Goal: Task Accomplishment & Management: Use online tool/utility

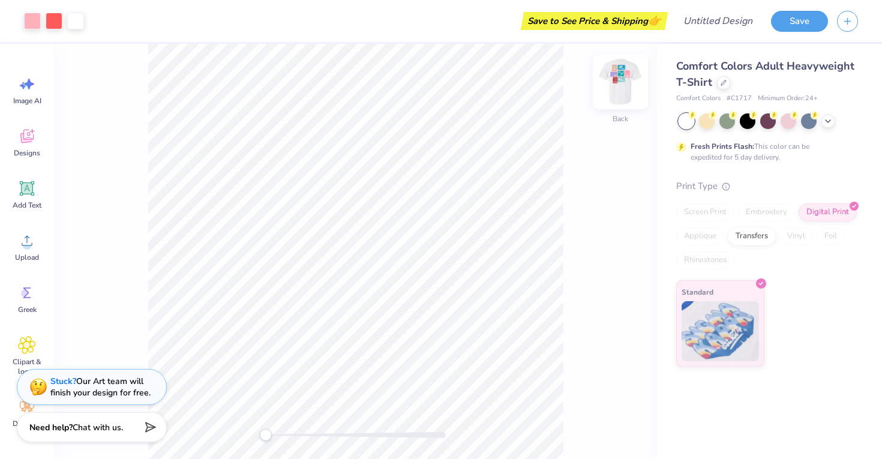
click at [621, 87] on img at bounding box center [620, 82] width 48 height 48
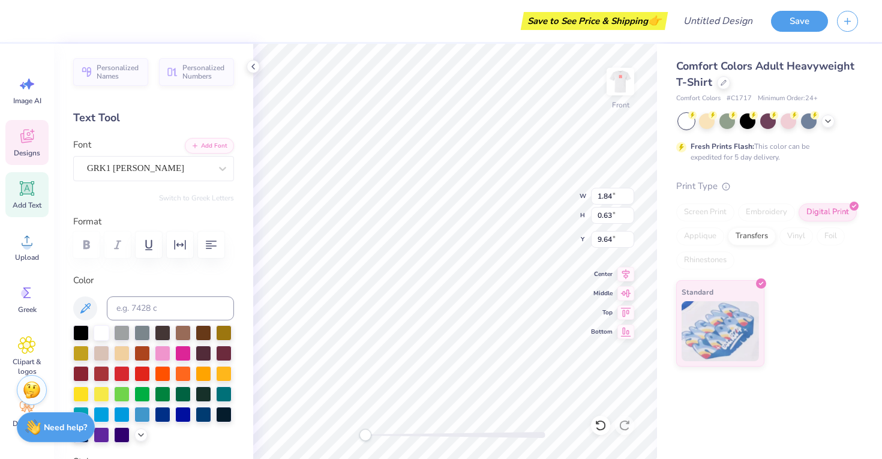
click at [862, 115] on div "Comfort Colors Adult Heavyweight T-Shirt Comfort Colors # C1717 Minimum Order: …" at bounding box center [769, 205] width 225 height 323
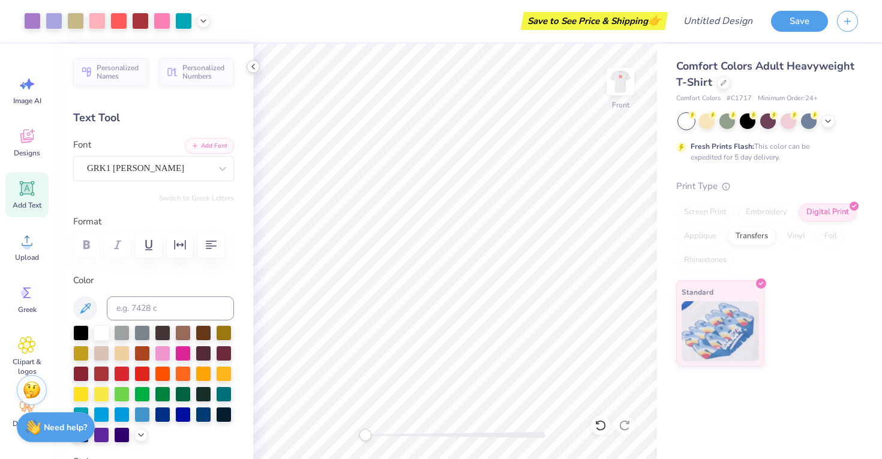
click at [252, 61] on div at bounding box center [253, 66] width 13 height 13
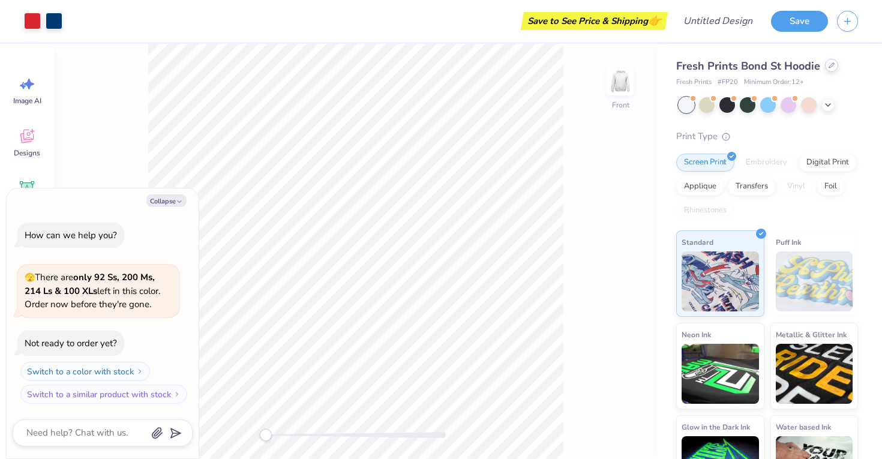
click at [831, 65] on icon at bounding box center [832, 65] width 6 height 6
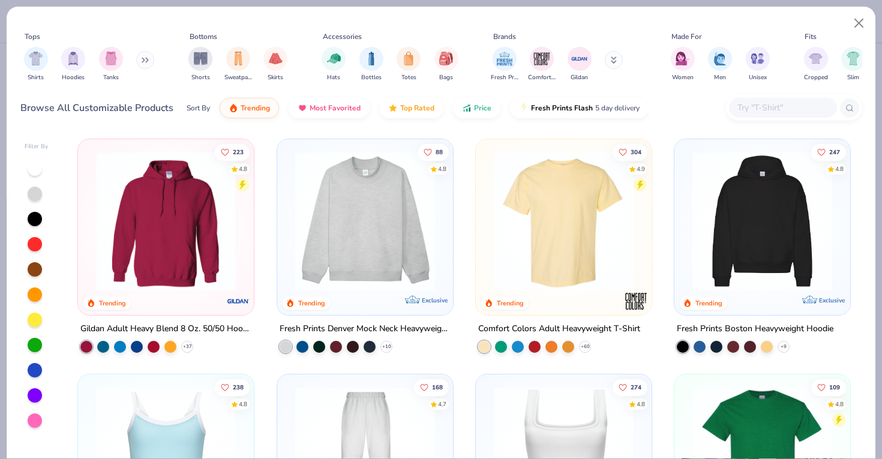
click at [550, 218] on img at bounding box center [564, 221] width 152 height 140
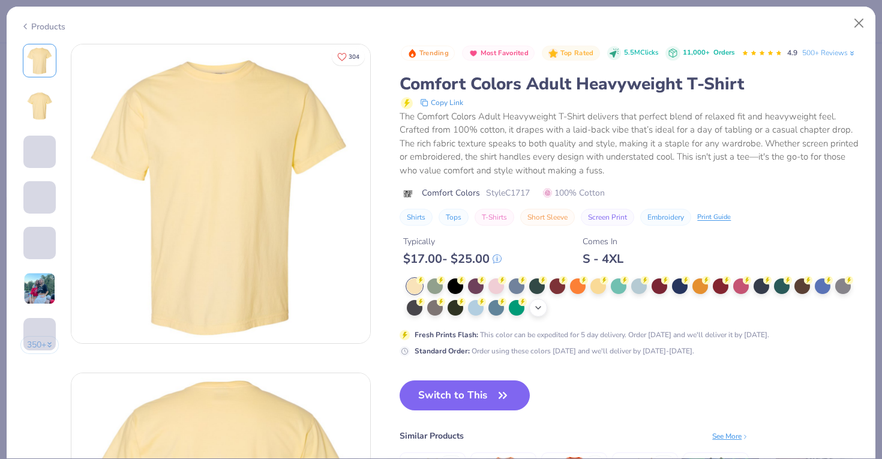
click at [541, 308] on icon at bounding box center [538, 308] width 10 height 10
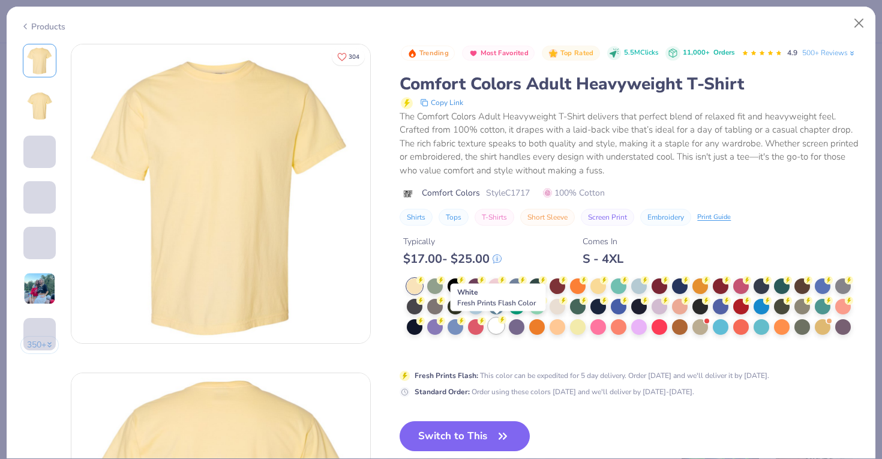
click at [496, 329] on div at bounding box center [496, 326] width 16 height 16
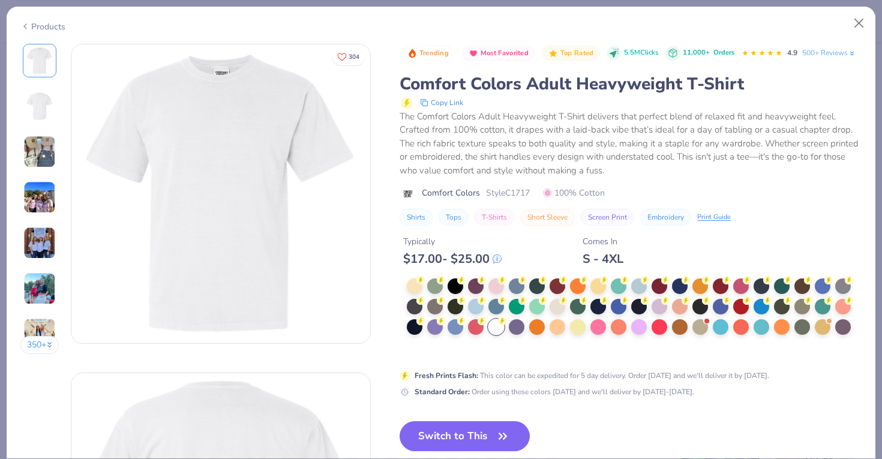
click at [483, 436] on button "Switch to This" at bounding box center [465, 436] width 130 height 30
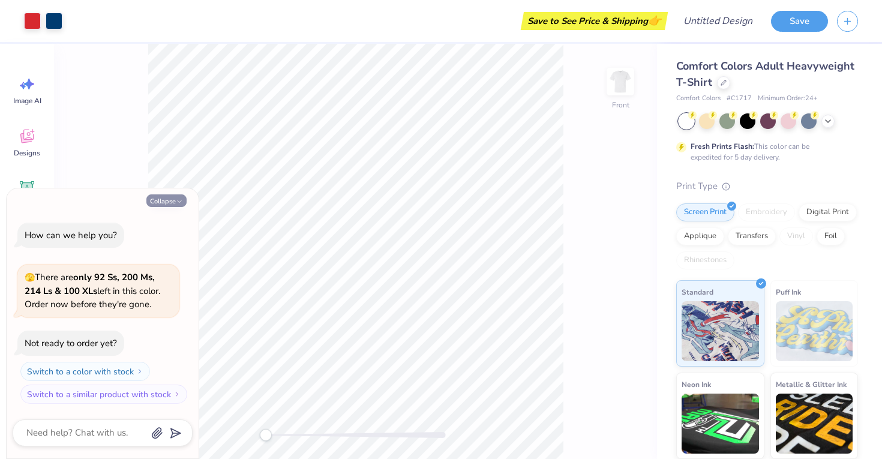
click at [178, 198] on icon "button" at bounding box center [179, 201] width 7 height 7
type textarea "x"
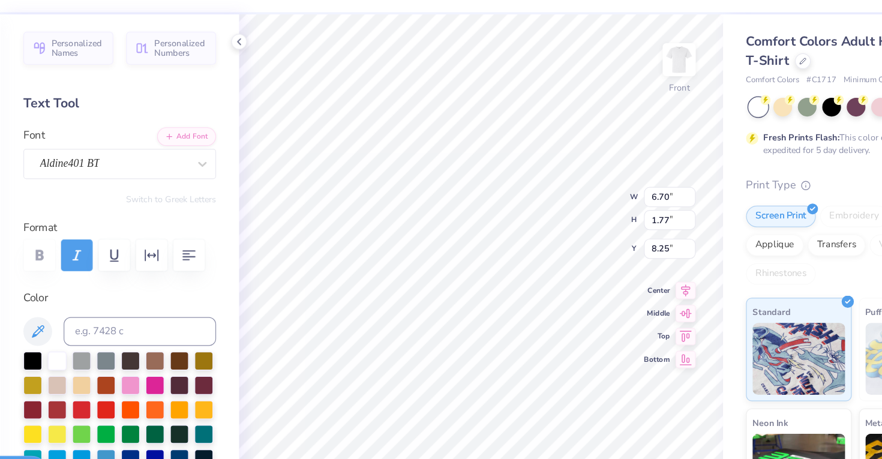
type textarea "Pan love"
type input "4.46"
type input "2.07"
type input "10.32"
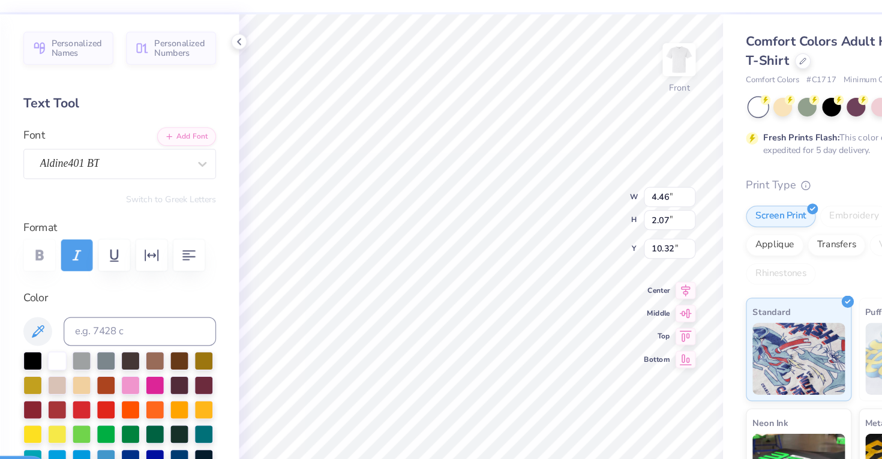
scroll to position [0, 0]
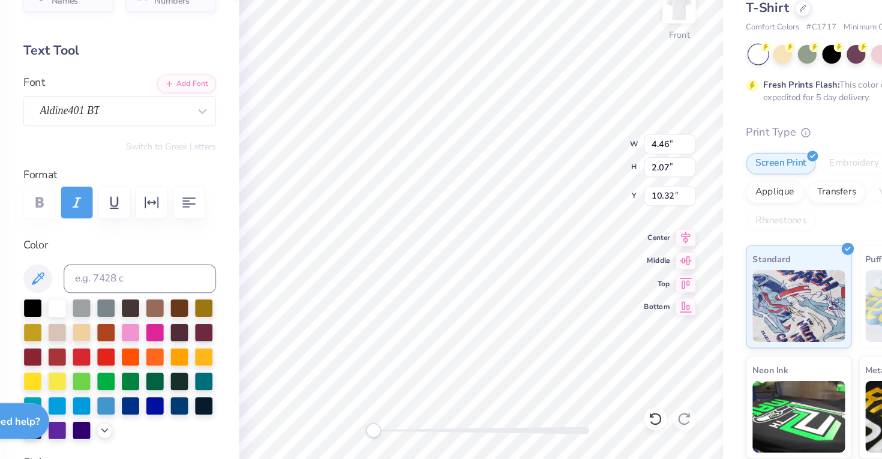
type textarea "is the"
type input "4.68"
type input "7.90"
type input "1.88"
type input "8.26"
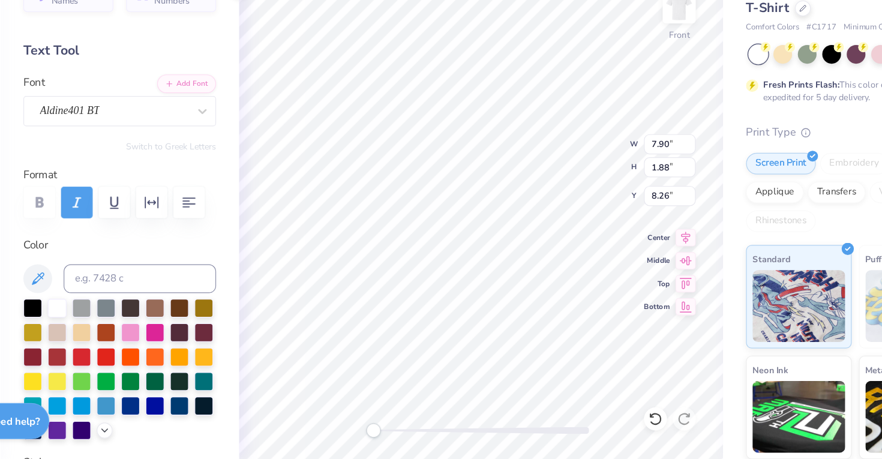
type textarea "Panhellenic"
type input "5.10"
type input "2.20"
type input "10.40"
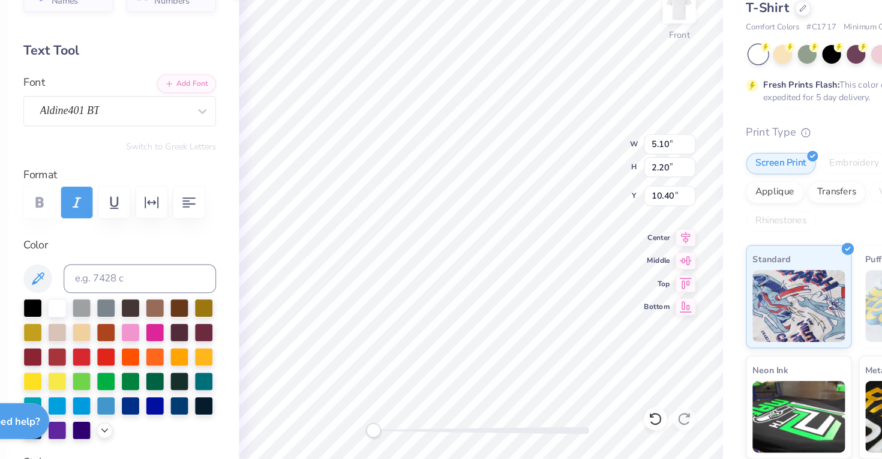
type textarea "i"
type textarea "LOVE is"
type input "2.81"
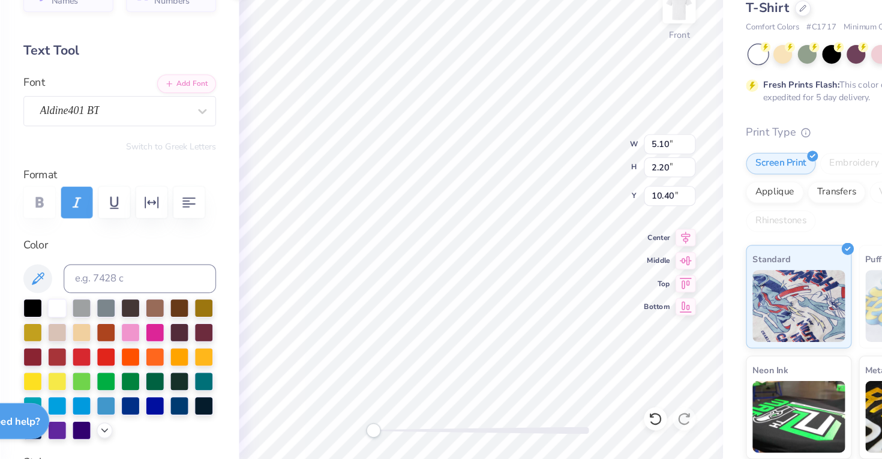
type input "1.54"
type input "12.57"
type textarea "the"
type input "3.72"
type input "1.13"
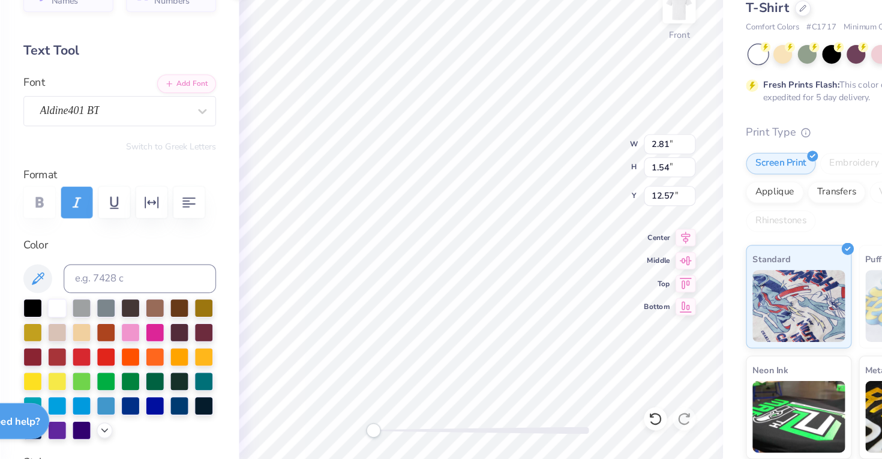
type input "14.35"
type textarea "best"
type input "6.35"
type input "2.69"
type input "15.25"
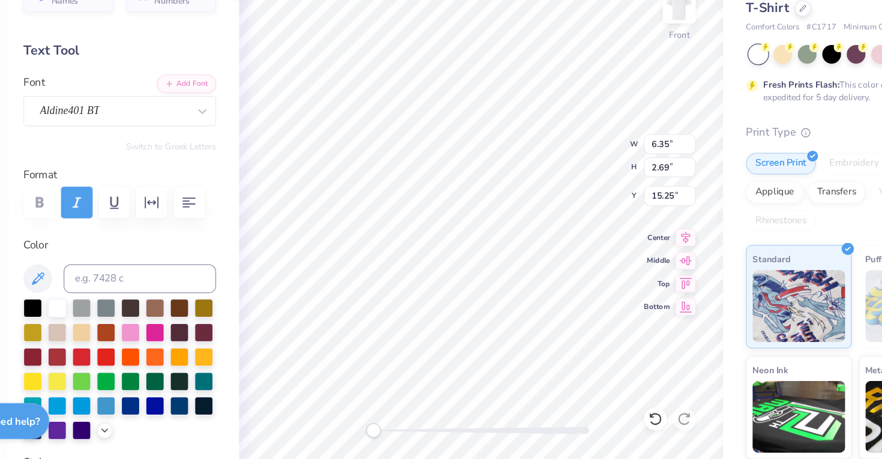
scroll to position [0, 0]
type textarea "kinda love"
type input "9.86"
type input "2.09"
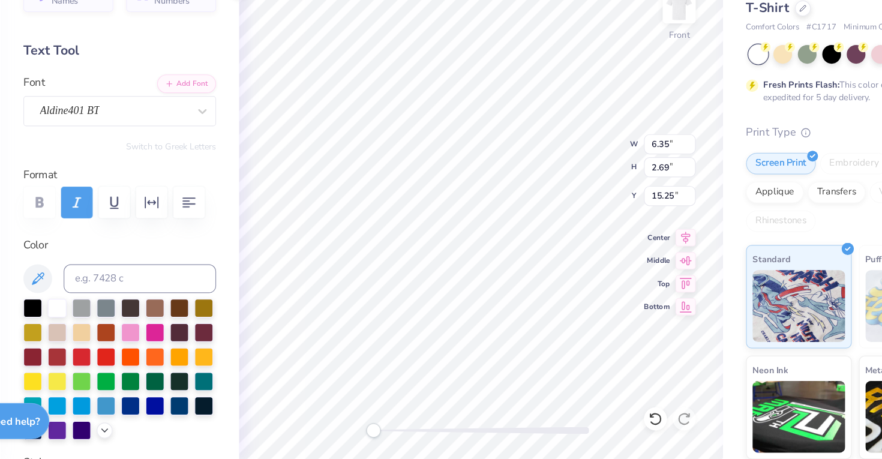
type input "10.45"
type textarea "love is"
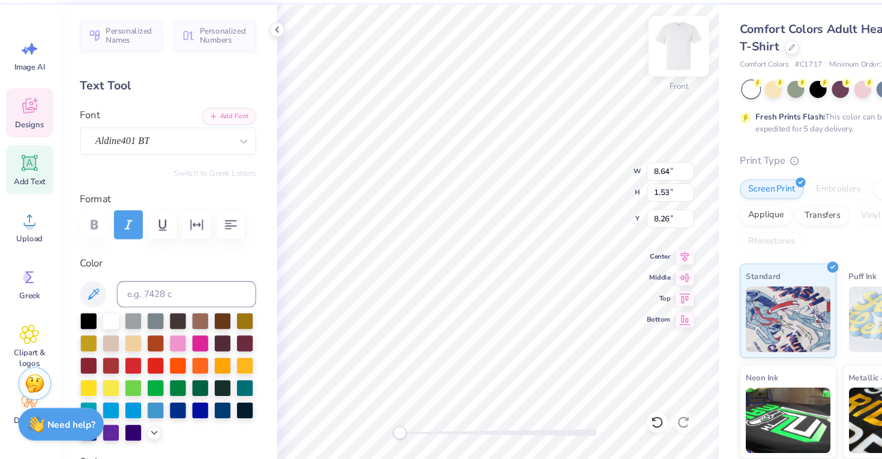
scroll to position [0, 0]
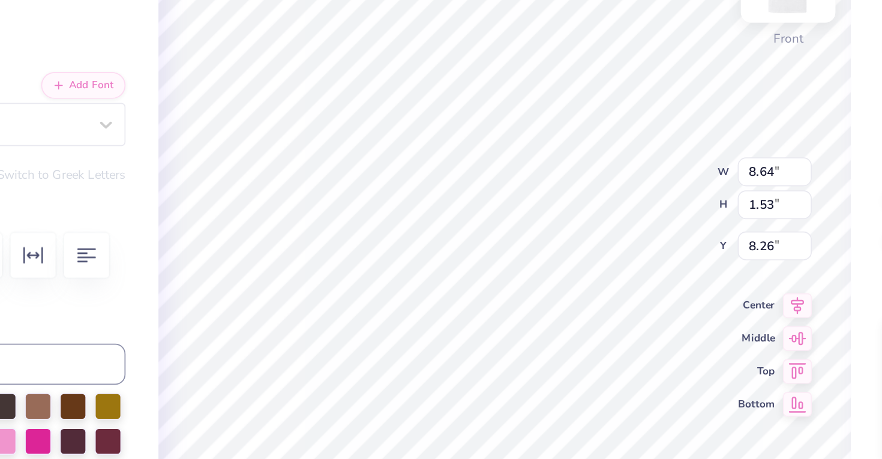
type input "6.06"
type input "2.20"
type input "10.40"
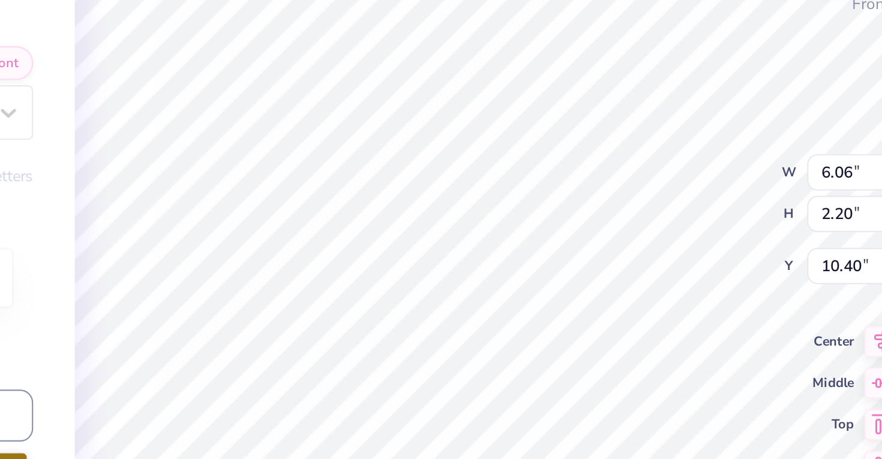
type input "1.62"
type input "1.25"
type input "12.62"
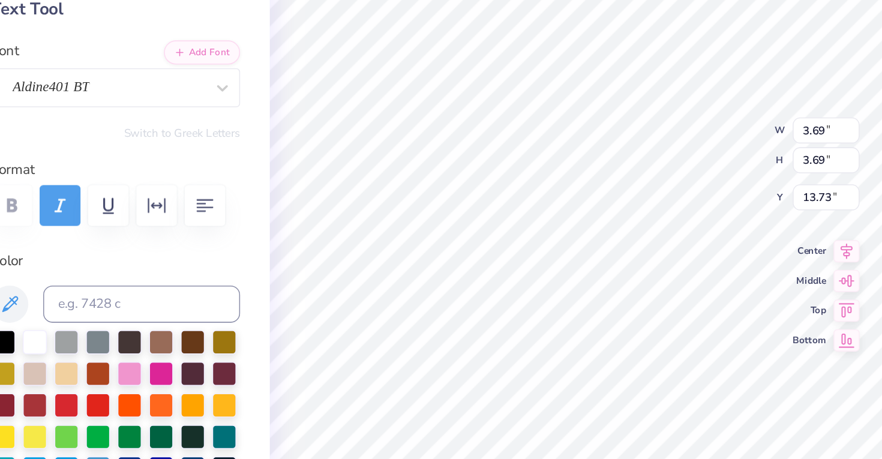
type input "1.90"
type input "1.15"
type input "14.43"
type input "2.13"
type input "1.64"
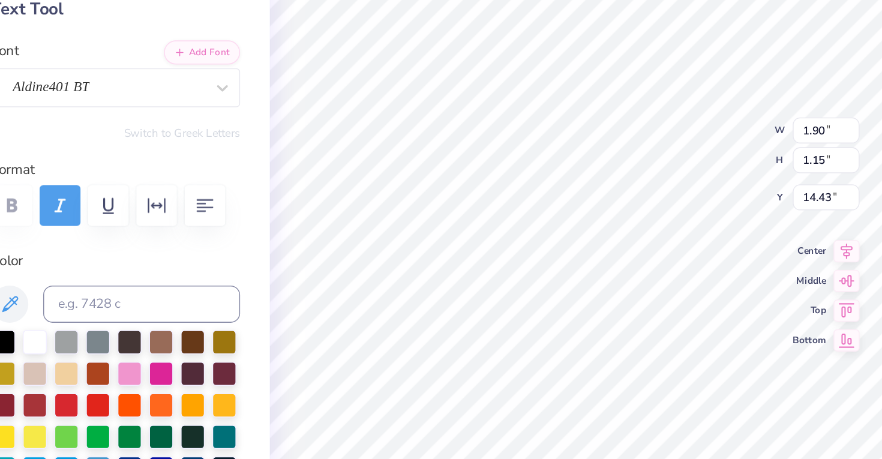
type input "12.73"
click at [534, 189] on div "Front W 2.13 2.13 " H 1.64 1.64 " Y 12.73 12.73 " Center Middle Top Bottom" at bounding box center [455, 251] width 404 height 415
type input "2.40"
type input "10.84"
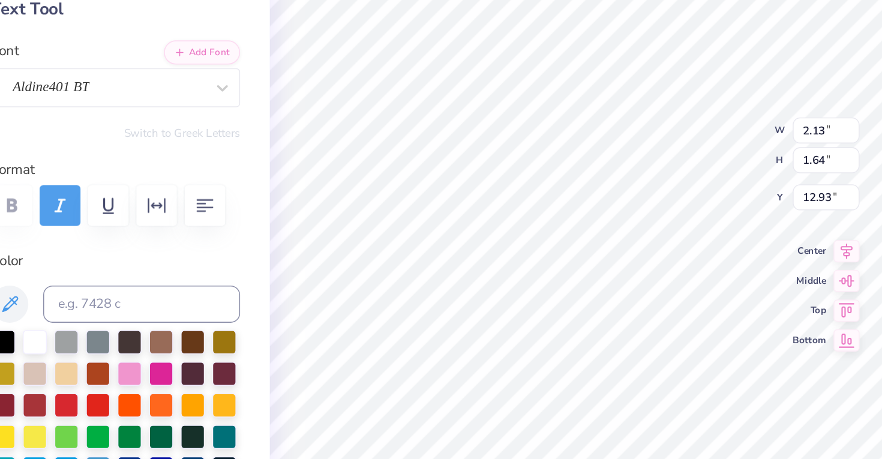
type input "1.26"
type input "1.19"
type input "9.81"
type input "4.26"
type input "5.57"
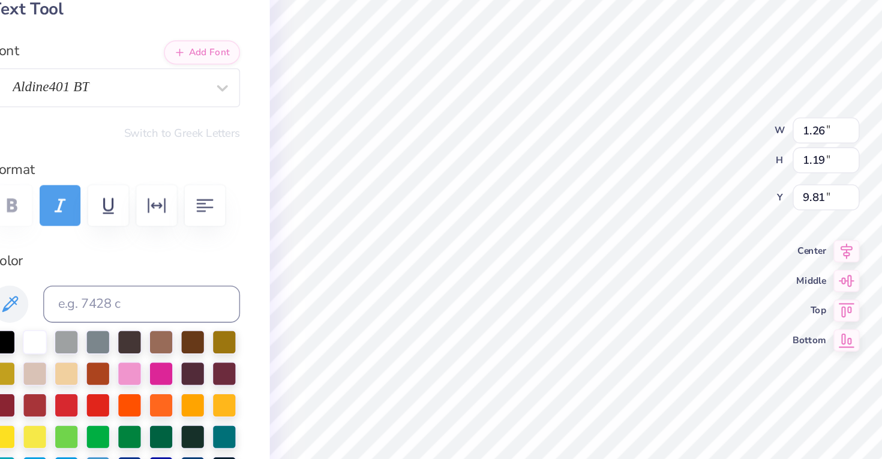
type input "7.40"
type input "8.18"
type input "6.06"
type input "2.20"
type input "10.10"
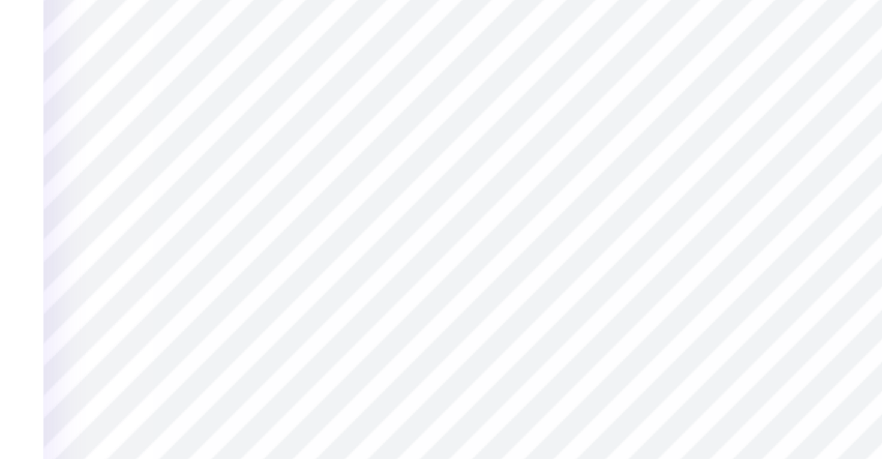
type input "0.15"
type input "0.18"
type input "10.49"
type input "8.64"
type input "1.53"
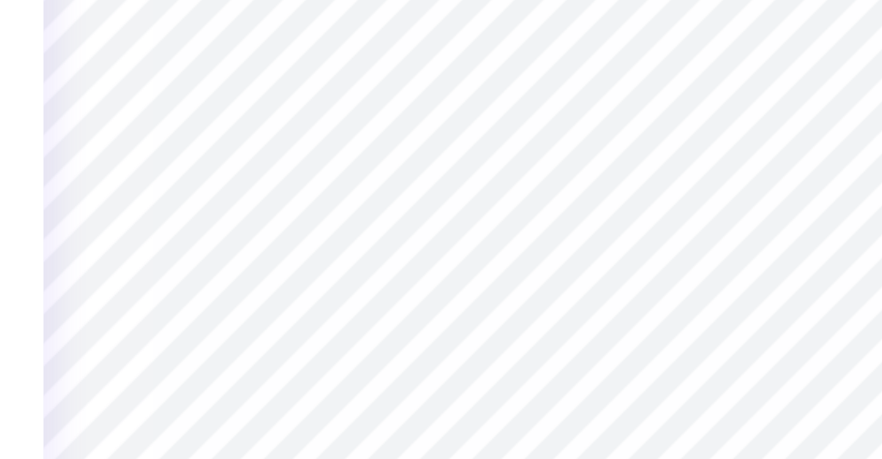
type input "8.57"
type input "6.06"
type input "2.20"
type input "11.20"
type input "0.79"
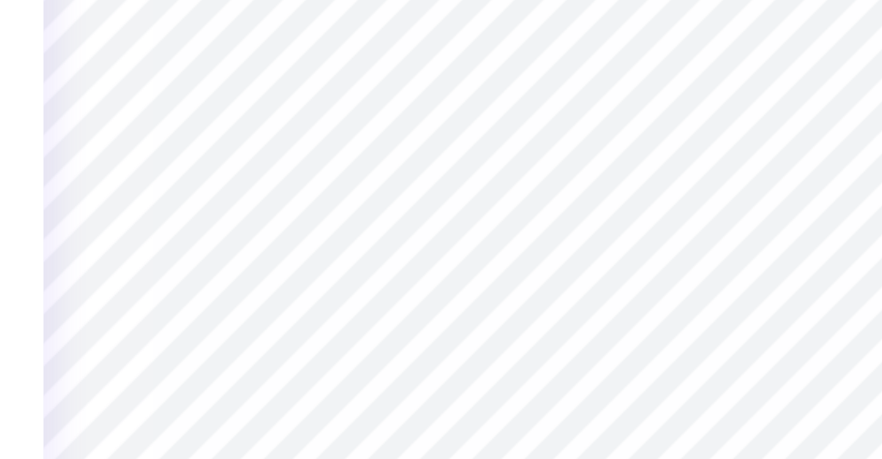
type input "1.21"
type input "9.99"
type input "8.64"
type input "1.53"
type input "8.48"
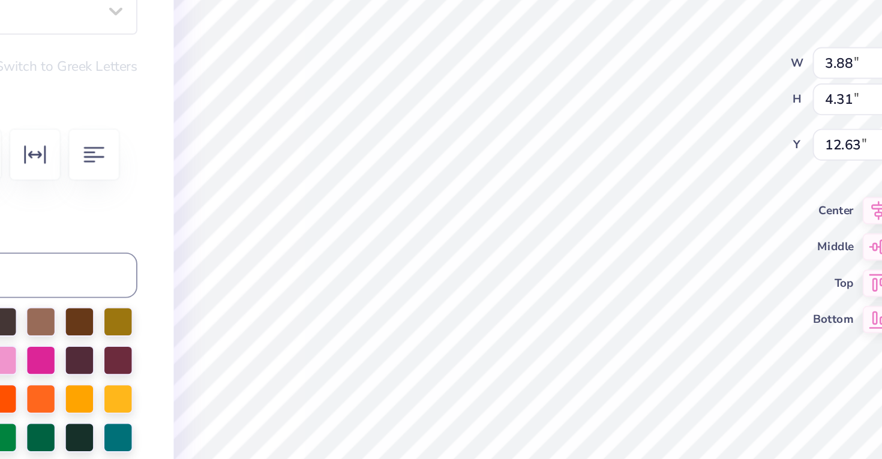
type input "12.27"
type input "0.64"
type input "0.98"
type input "11.97"
type input "1.07"
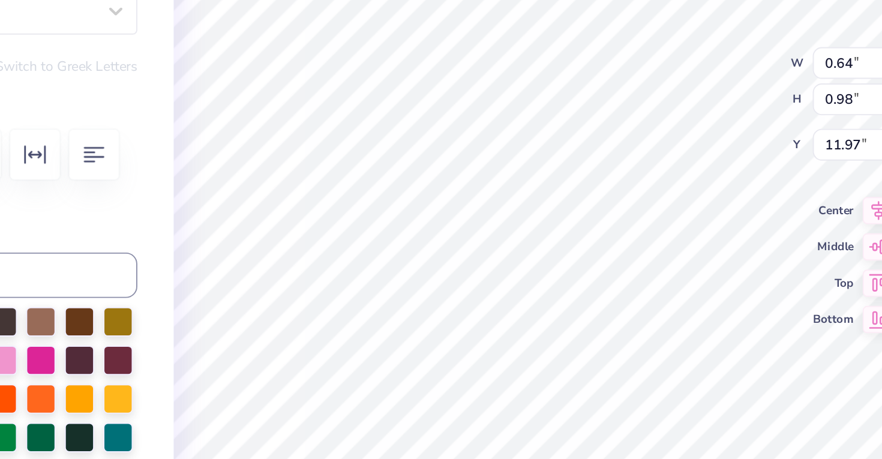
type input "1.03"
type input "12.83"
type input "0.45"
type input "0.40"
type input "13.55"
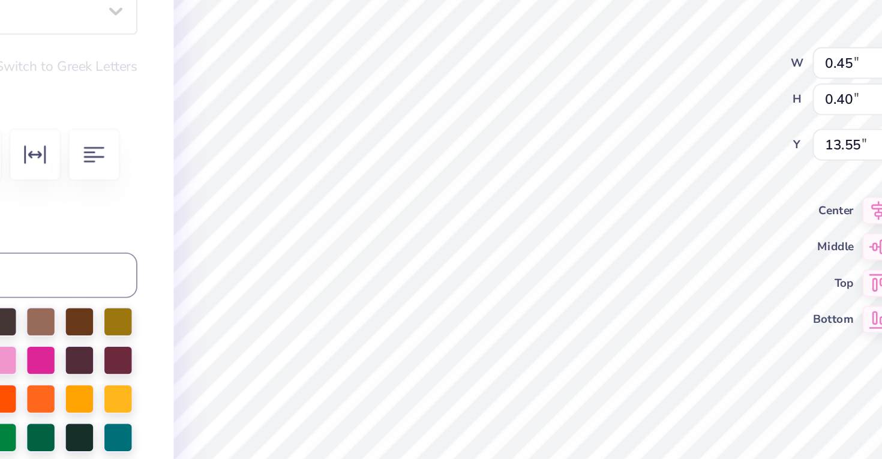
type input "2.13"
type input "1.64"
type input "12.93"
type input "0.45"
type input "0.40"
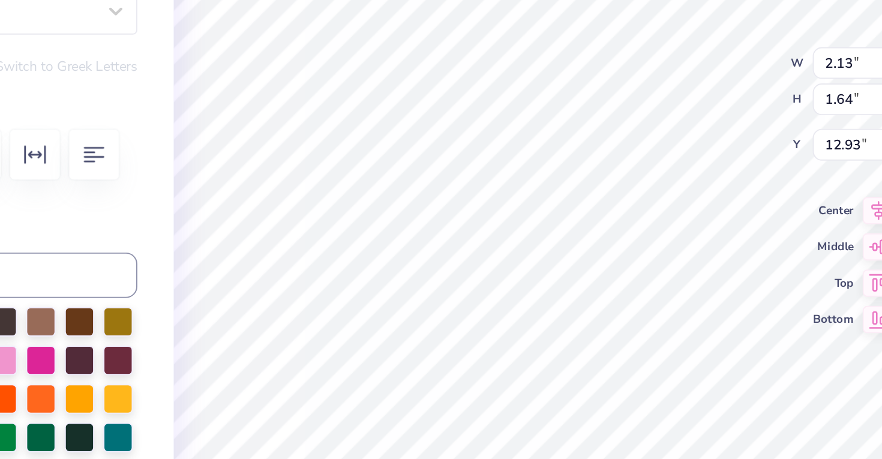
type input "13.75"
type input "2.13"
type input "1.64"
type input "12.93"
type input "1.07"
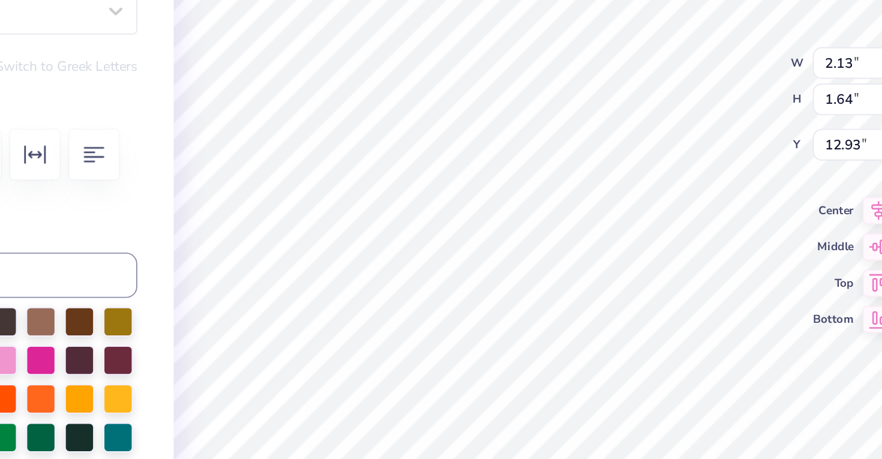
type input "1.03"
type input "12.95"
type input "2.13"
type input "1.64"
type input "12.35"
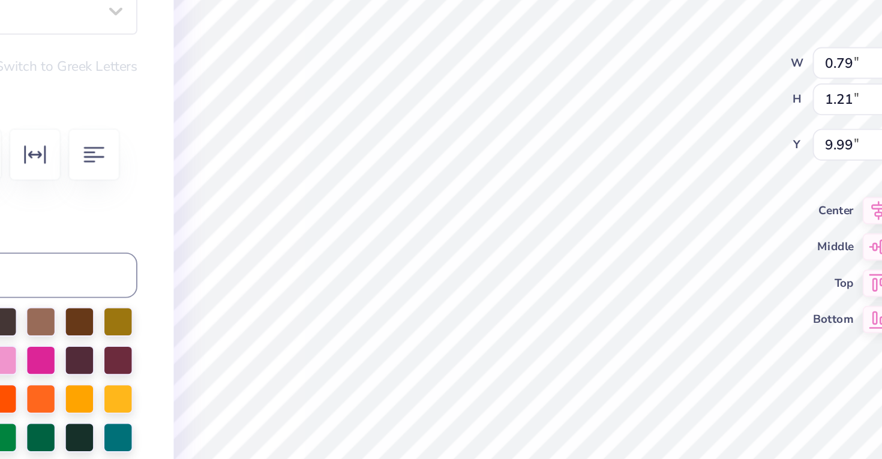
type input "0.15"
type input "10.47"
type input "0.45"
type input "0.40"
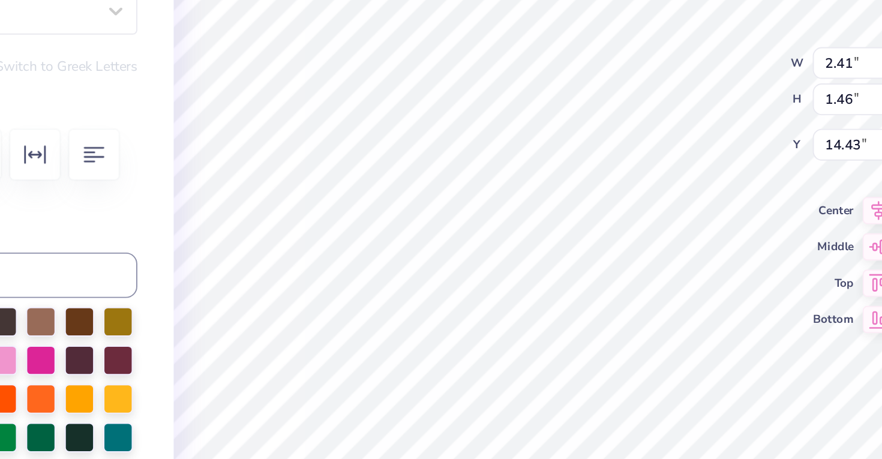
type input "14.23"
type input "0.33"
type input "0.38"
type input "14.62"
type input "2.13"
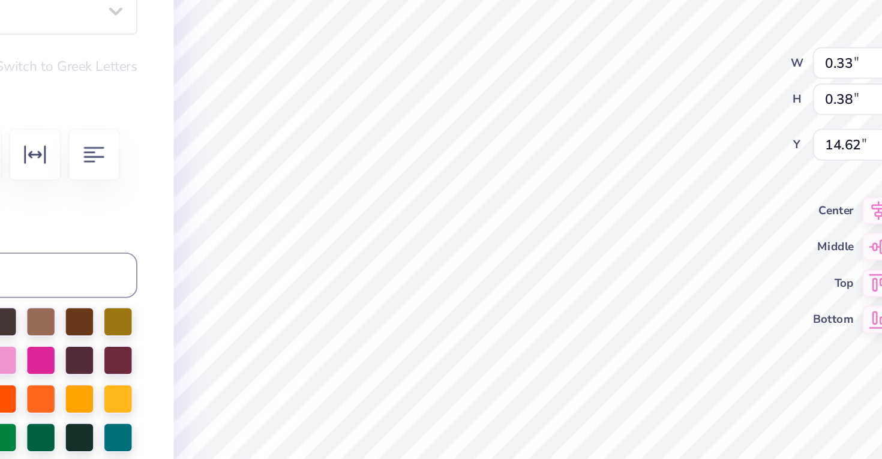
type input "1.64"
type input "12.35"
type input "2.41"
type input "1.46"
type input "13.98"
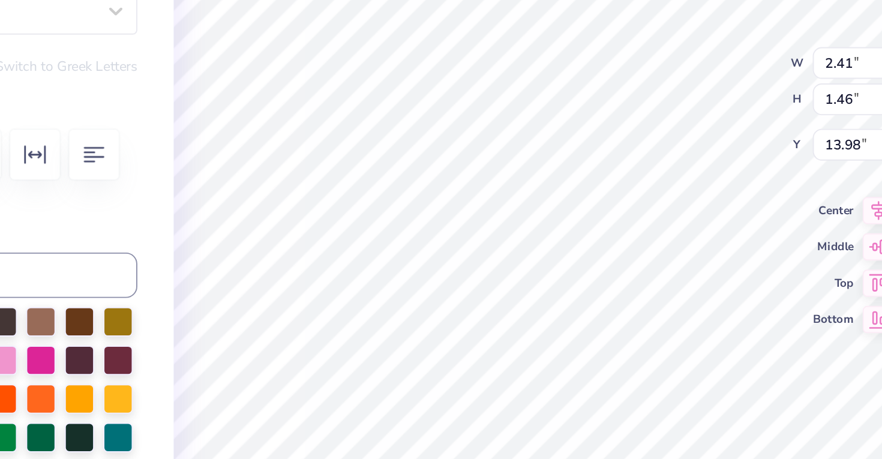
type input "10.44"
type input "2.20"
type input "15.33"
type input "0.58"
type input "0.89"
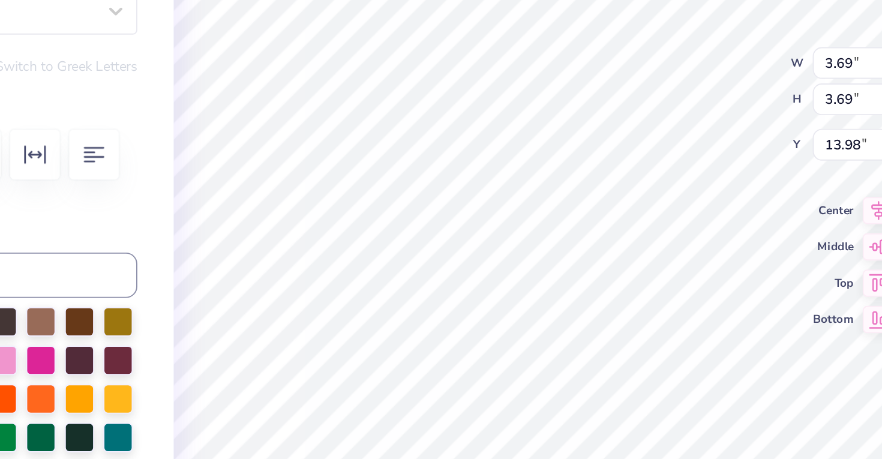
type input "13.54"
type input "2.41"
type input "1.46"
type input "13.98"
type input "2.41"
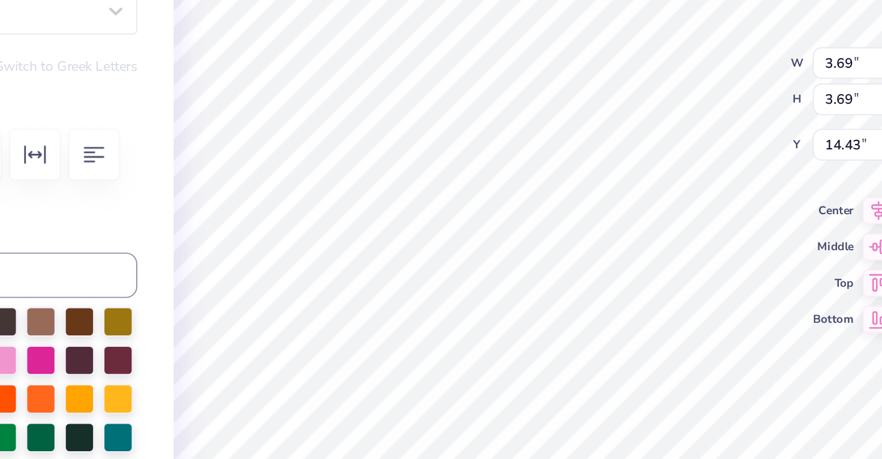
type input "1.46"
type input "14.08"
type input "0.56"
type input "0.86"
type input "16.79"
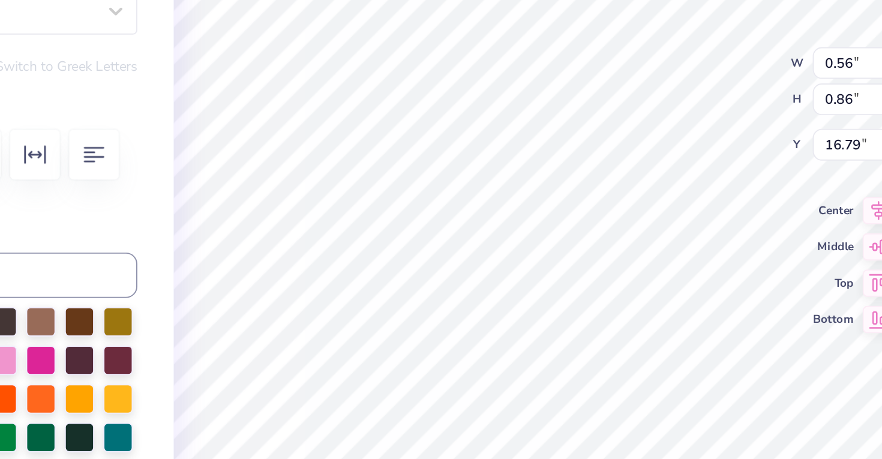
type input "10.44"
type input "2.20"
type input "0.56"
type input "0.86"
type input "16.97"
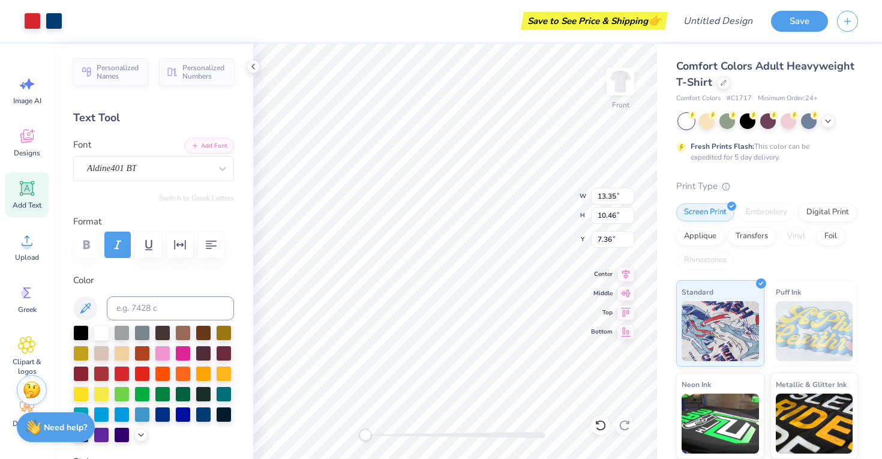
type input "4.45"
click at [863, 180] on div "Comfort Colors Adult Heavyweight T-Shirt Comfort Colors # C1717 Minimum Order: …" at bounding box center [769, 298] width 225 height 508
click at [620, 83] on img at bounding box center [620, 82] width 48 height 48
click at [620, 97] on img at bounding box center [620, 82] width 48 height 48
click at [620, 79] on img at bounding box center [620, 82] width 48 height 48
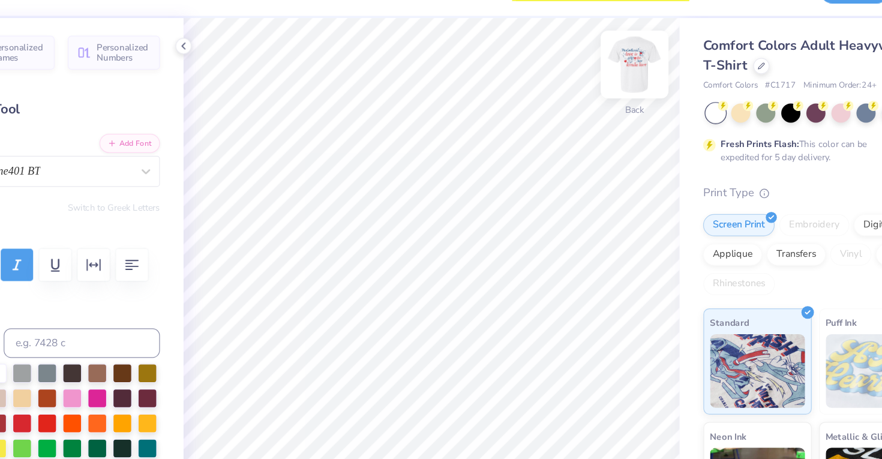
click at [616, 86] on img at bounding box center [620, 82] width 48 height 48
click at [619, 87] on img at bounding box center [620, 82] width 48 height 48
type input "3.81"
type input "4.24"
type input "6.98"
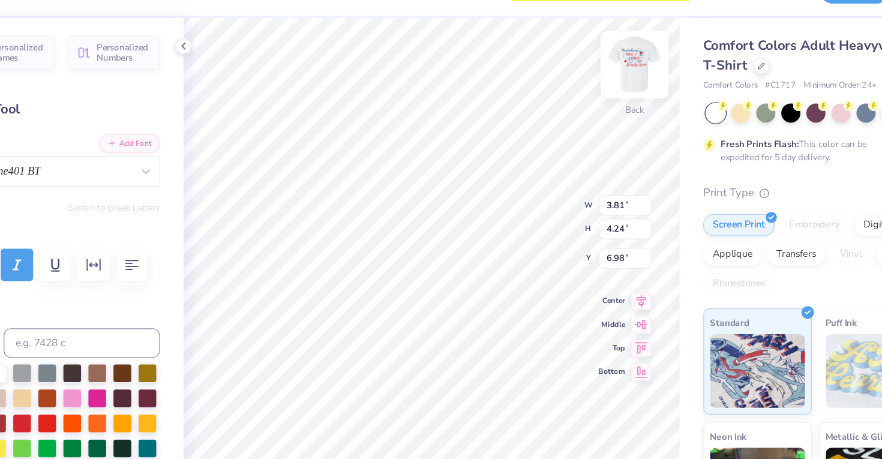
type input "4.19"
type input "5.48"
type input "2.88"
type input "0.77"
type input "1.19"
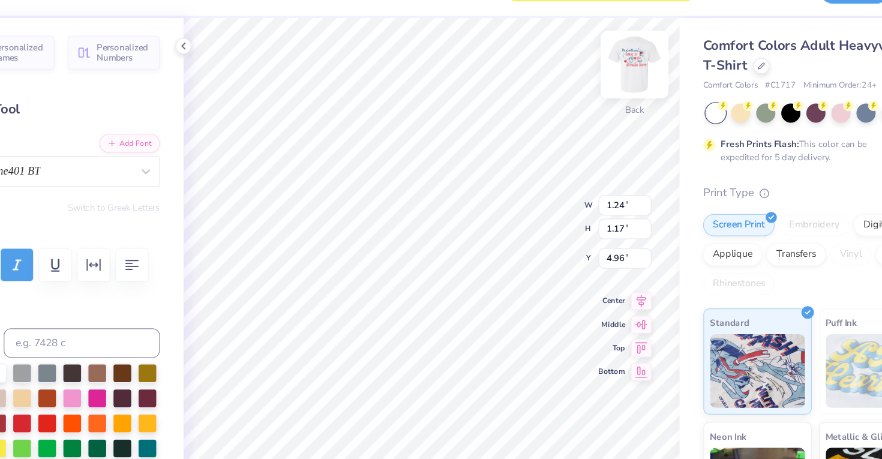
type input "4.66"
type input "3.81"
type input "4.24"
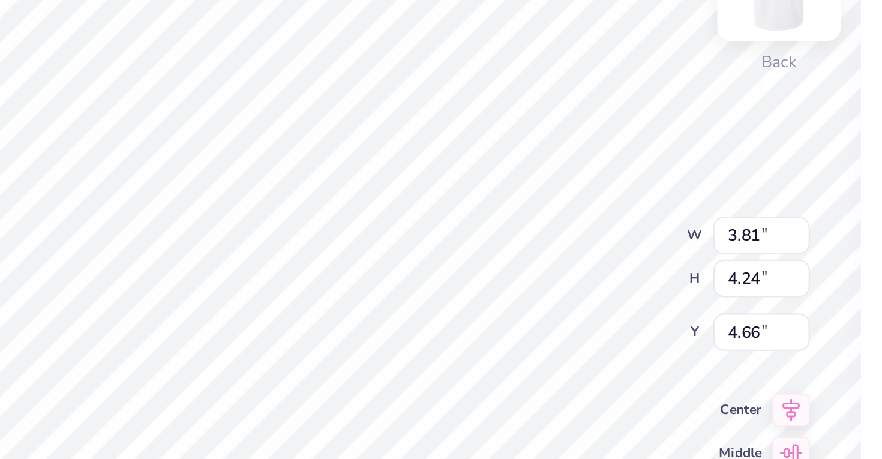
type input "0.15"
type input "0.14"
type input "2.47"
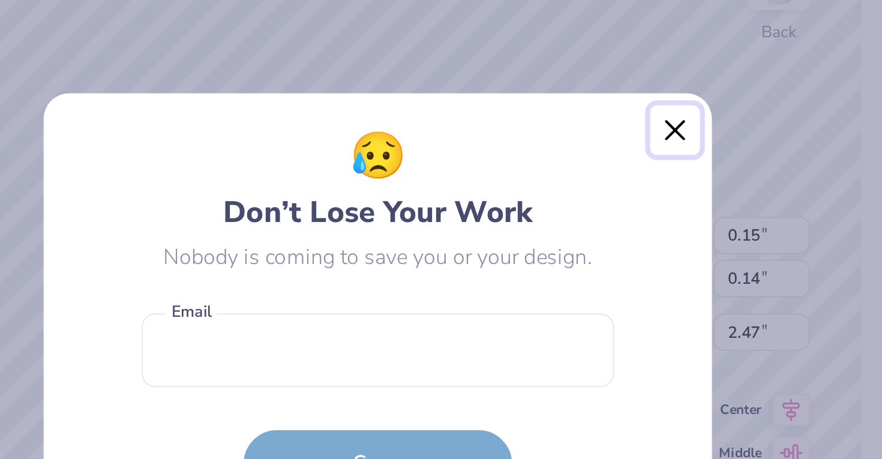
click at [574, 151] on button "Close" at bounding box center [574, 149] width 23 height 23
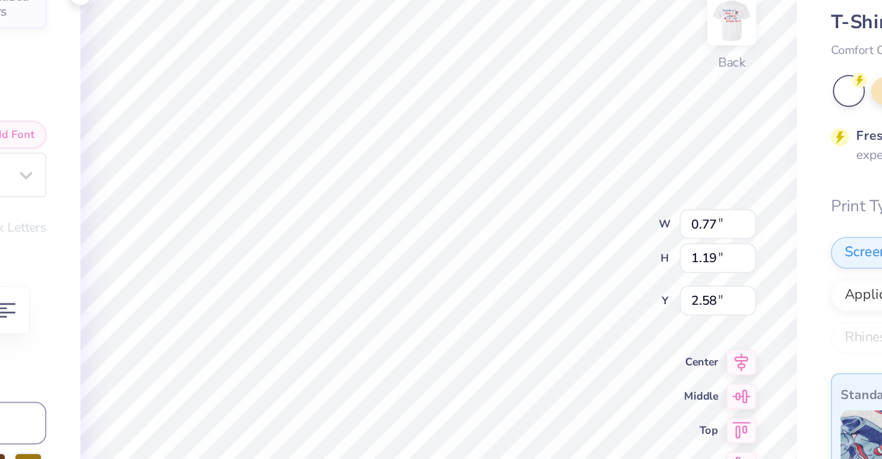
type input "3.81"
type input "4.24"
type input "3.00"
type input "1.81"
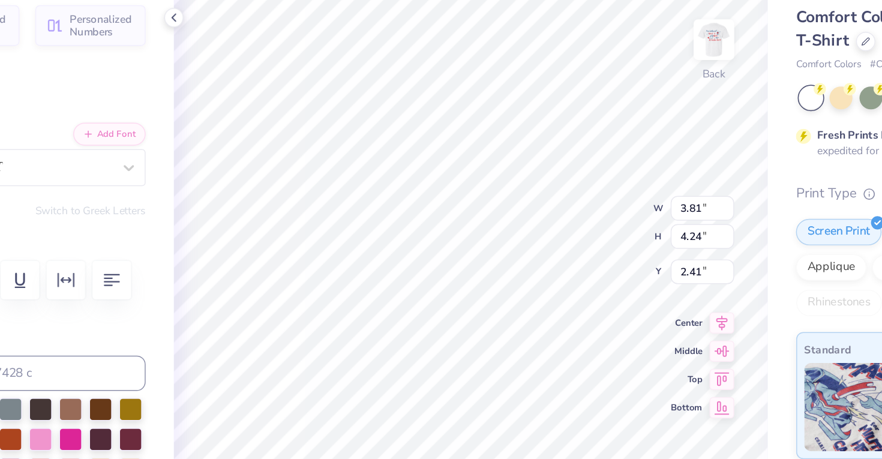
type input "0.33"
type input "0.37"
type input "5.05"
type input "3.81"
type input "4.24"
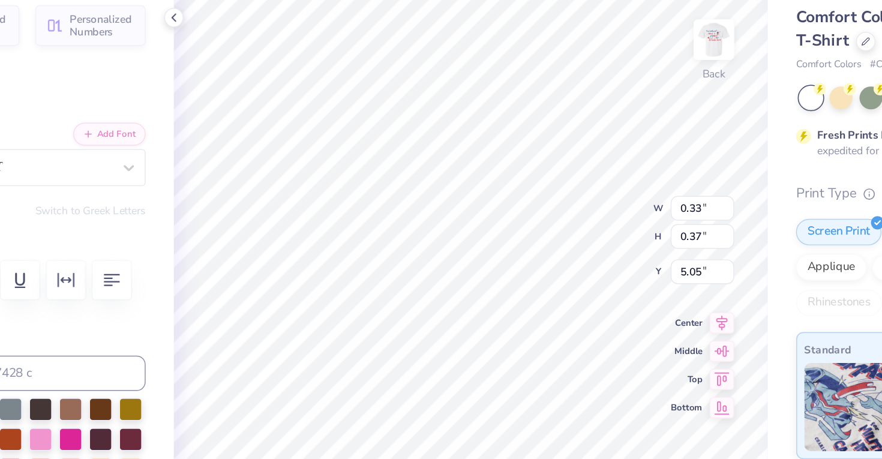
type input "2.41"
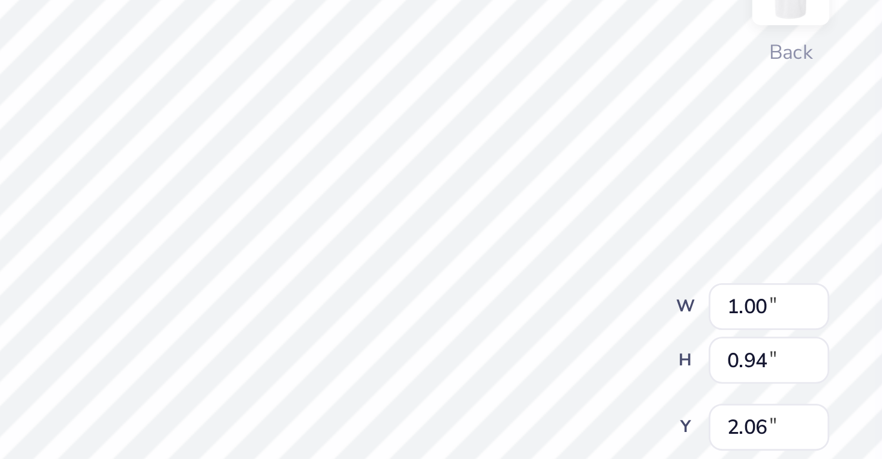
type input "3.81"
type input "4.24"
type input "2.05"
type input "5.85"
type input "0.33"
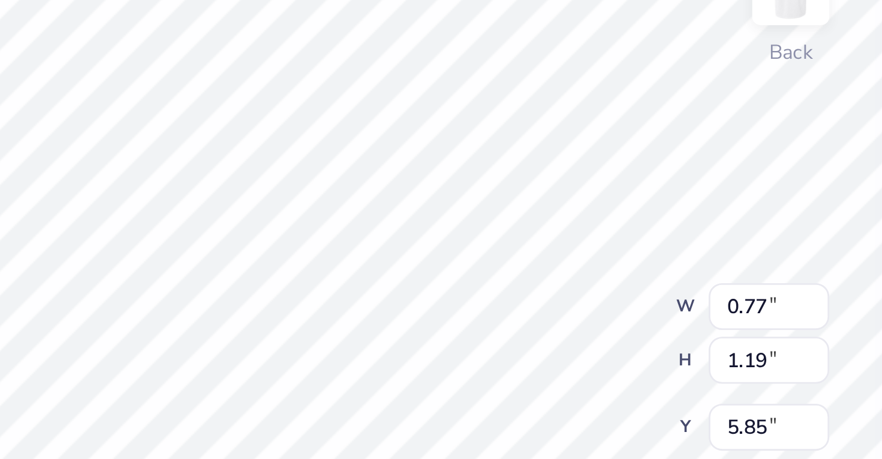
type input "0.37"
type input "6.65"
type input "3.81"
type input "4.24"
type input "2.05"
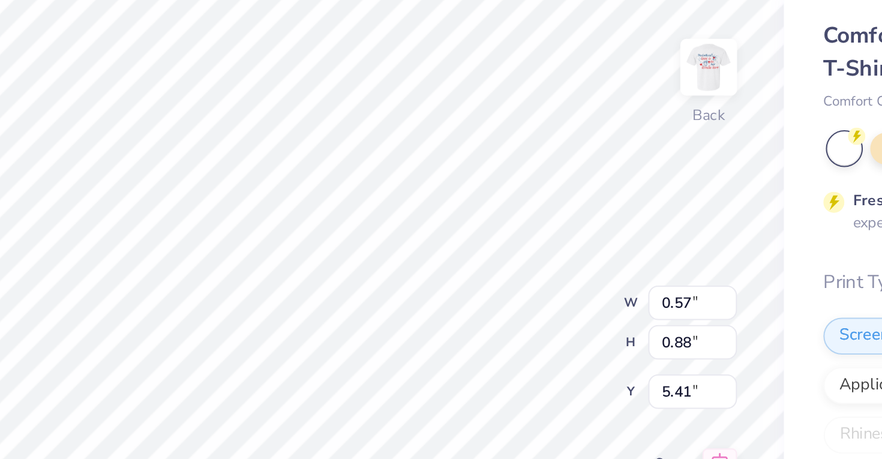
type input "3.81"
type input "4.24"
type input "2.05"
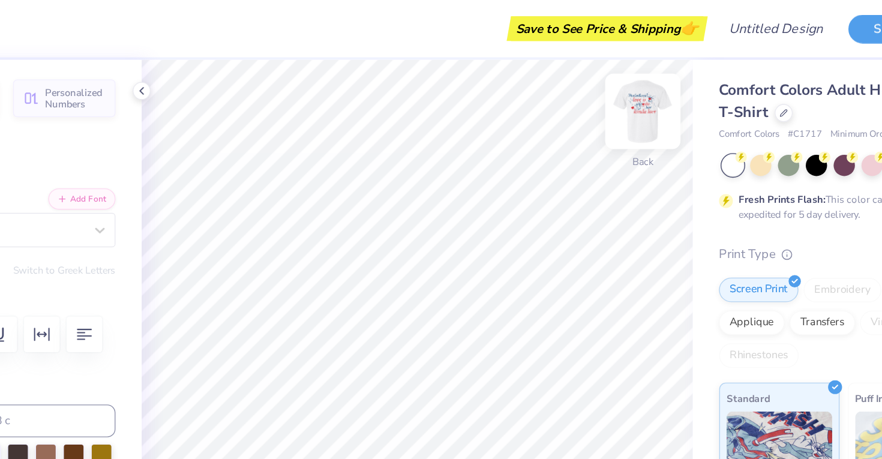
click at [624, 83] on img at bounding box center [620, 82] width 48 height 48
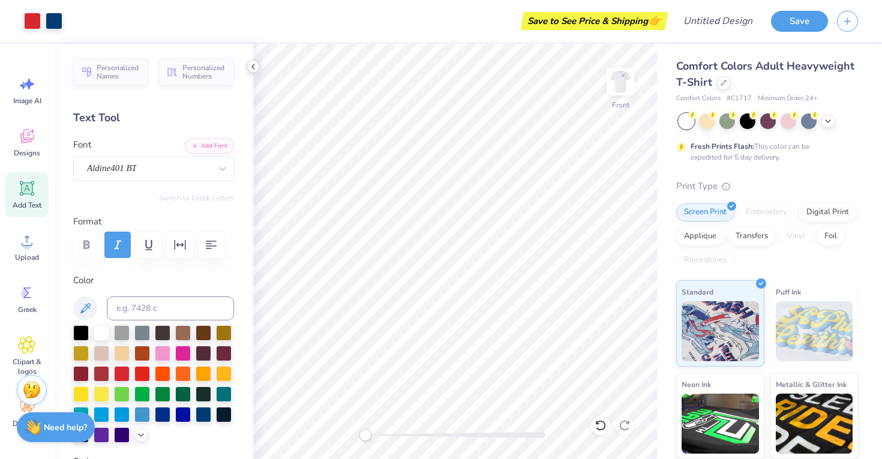
click at [253, 64] on icon at bounding box center [253, 67] width 10 height 10
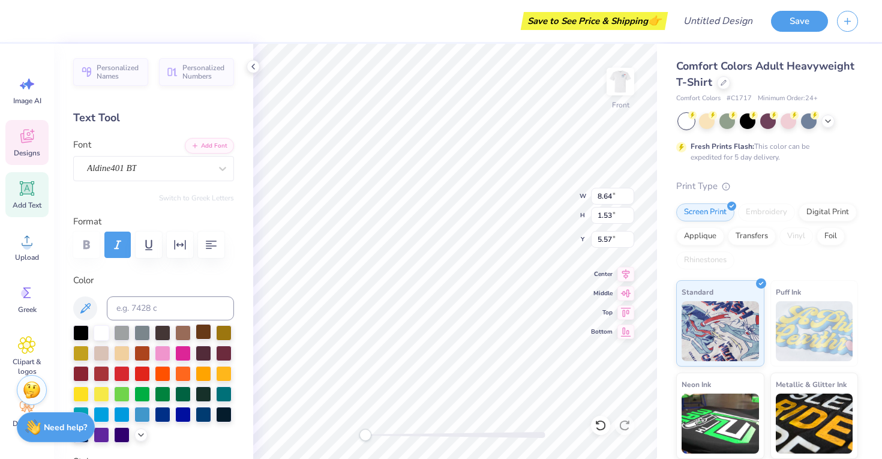
type input "1.26"
type input "1.19"
type input "7.38"
click at [182, 353] on div at bounding box center [183, 352] width 16 height 16
type input "6.06"
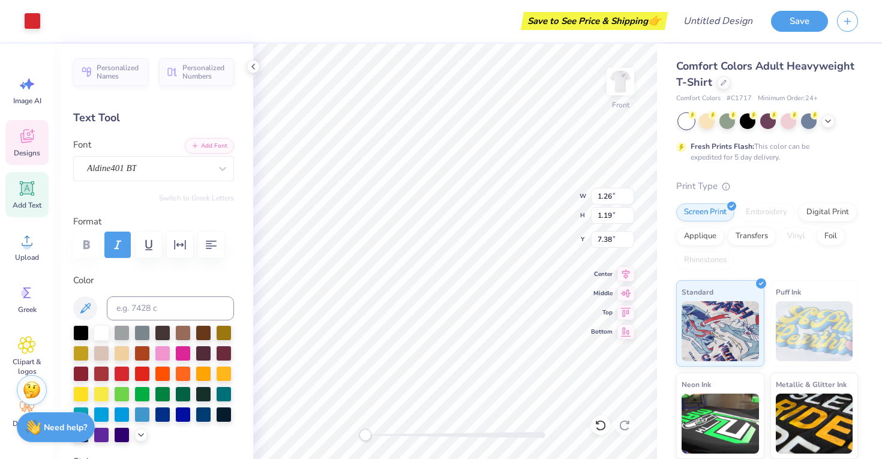
type input "2.20"
type input "7.08"
click at [183, 353] on div at bounding box center [183, 352] width 16 height 16
click at [161, 349] on div at bounding box center [163, 352] width 16 height 16
type input "8.64"
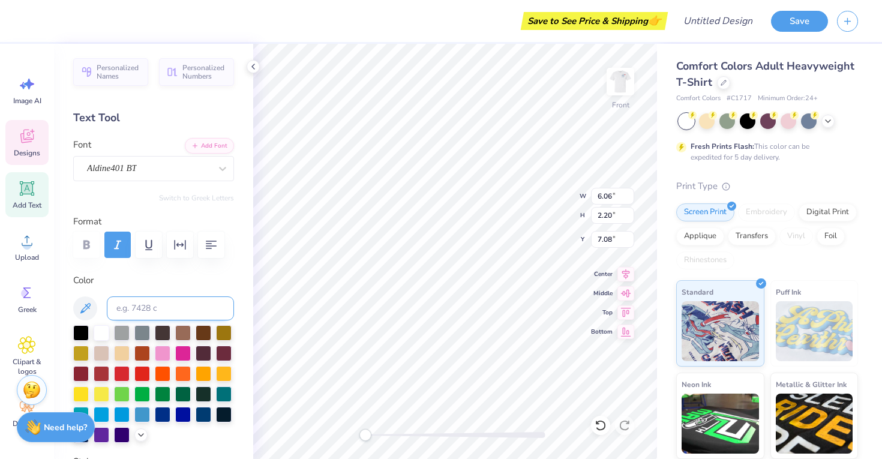
type input "1.53"
type input "5.57"
click at [165, 355] on div at bounding box center [163, 352] width 16 height 16
type input "1.26"
type input "1.19"
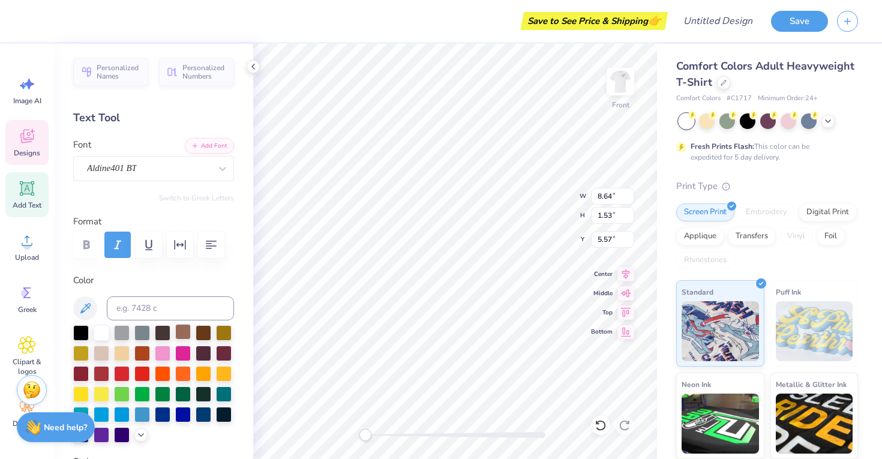
type input "7.25"
click at [160, 355] on div at bounding box center [163, 352] width 16 height 16
type input "2.13"
type input "1.64"
type input "9.43"
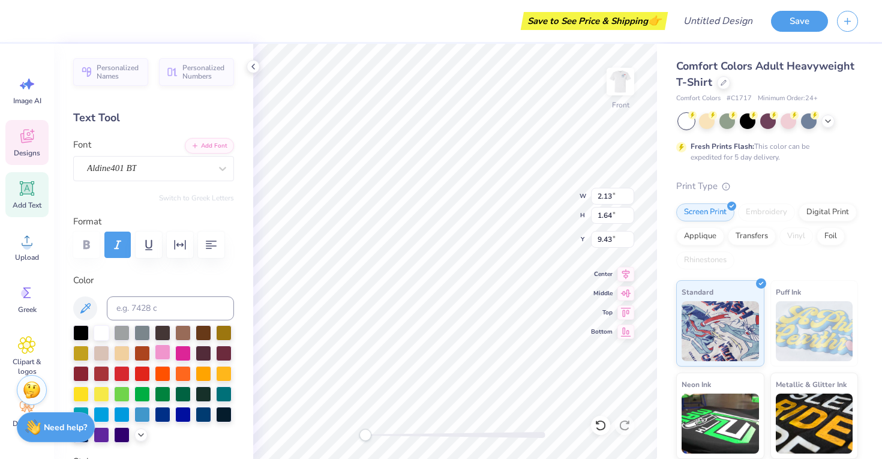
click at [164, 348] on div at bounding box center [163, 352] width 16 height 16
type input "6.06"
type input "2.20"
type input "7.08"
click at [185, 350] on div at bounding box center [183, 352] width 16 height 16
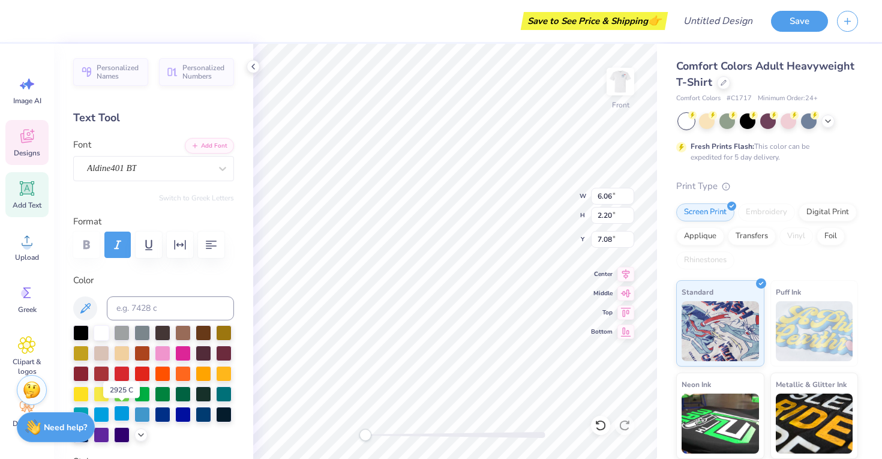
scroll to position [17, 0]
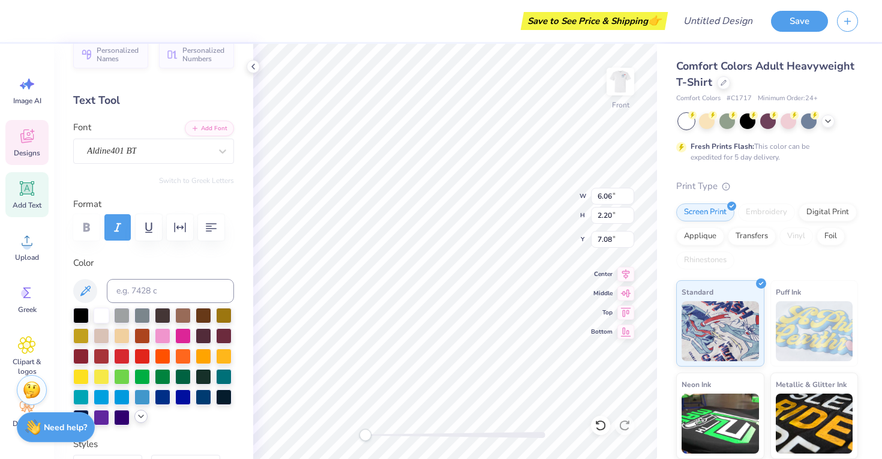
click at [143, 415] on icon at bounding box center [141, 417] width 10 height 10
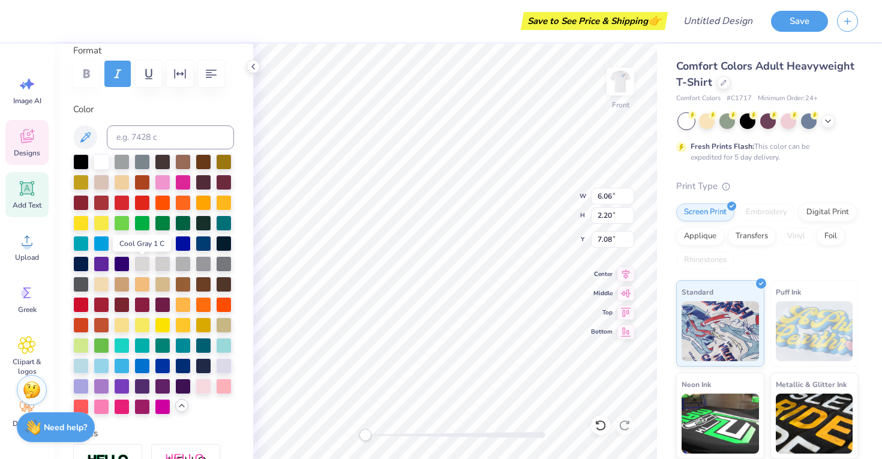
scroll to position [176, 0]
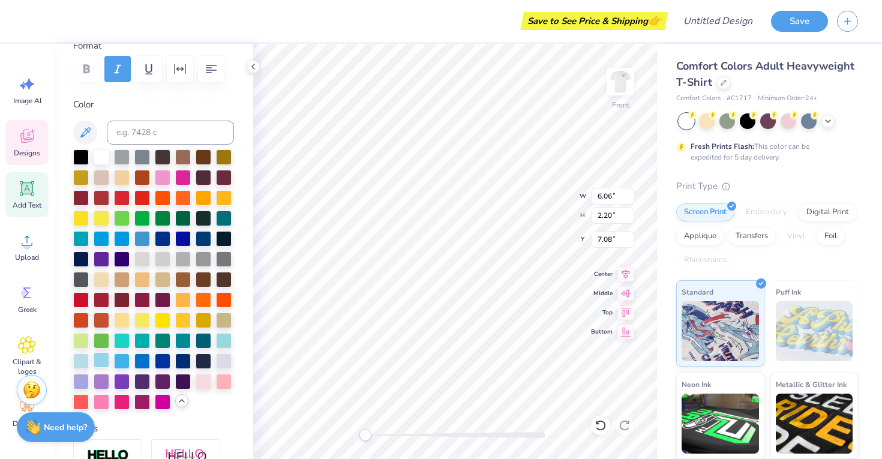
click at [100, 358] on div at bounding box center [102, 360] width 16 height 16
click at [104, 401] on div at bounding box center [102, 401] width 16 height 16
type input "8.64"
type input "1.53"
type input "5.57"
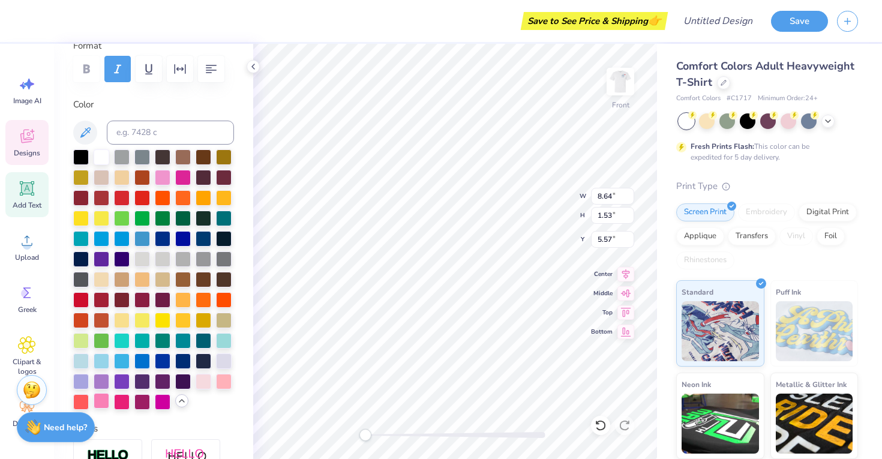
click at [104, 400] on div at bounding box center [102, 401] width 16 height 16
type input "10.44"
type input "2.20"
type input "12.71"
click at [101, 403] on div at bounding box center [102, 401] width 16 height 16
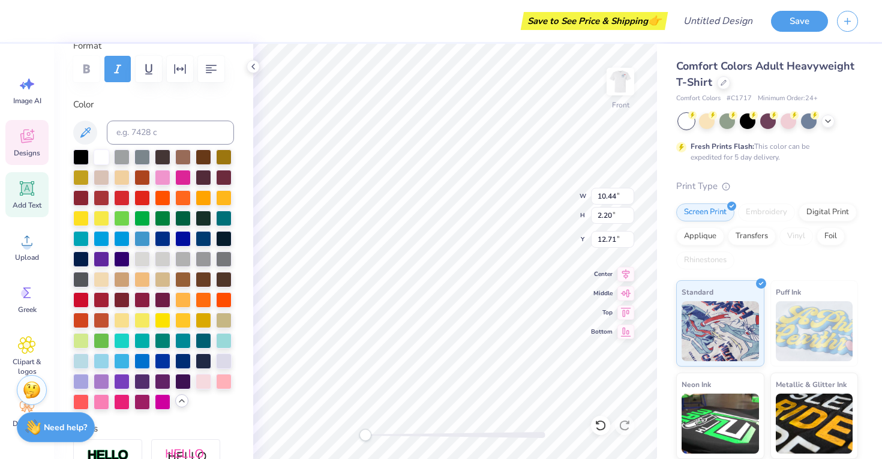
type input "2.41"
type input "1.46"
type input "11.16"
click at [162, 178] on div at bounding box center [163, 177] width 16 height 16
click at [178, 177] on div at bounding box center [183, 177] width 16 height 16
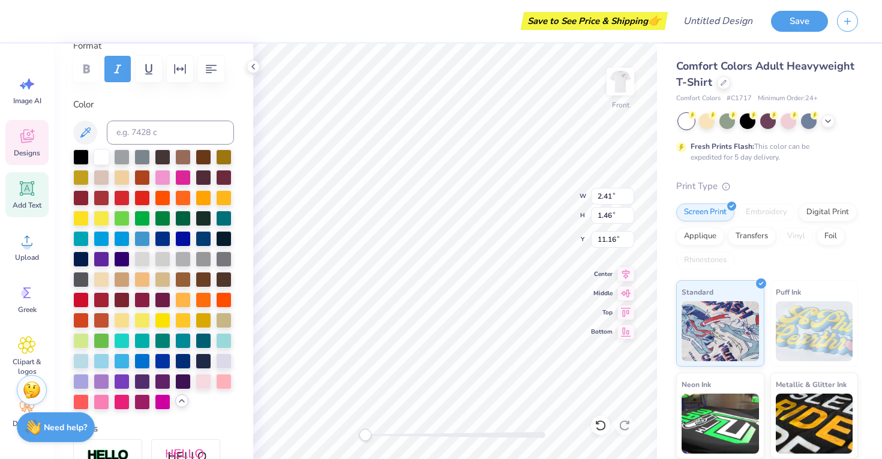
type input "6.06"
type input "2.20"
click at [185, 176] on div at bounding box center [183, 177] width 16 height 16
click at [167, 256] on div at bounding box center [163, 258] width 16 height 16
click at [183, 257] on div at bounding box center [183, 258] width 16 height 16
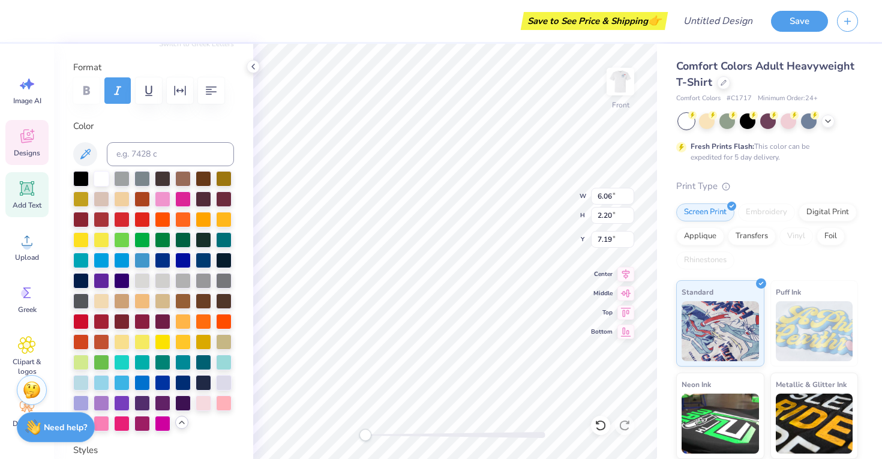
scroll to position [156, 0]
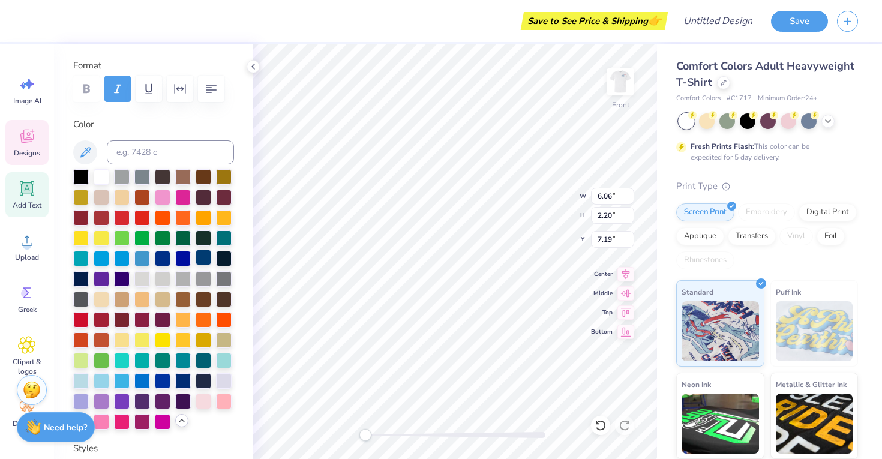
click at [205, 259] on div at bounding box center [204, 258] width 16 height 16
click at [206, 254] on div at bounding box center [204, 258] width 16 height 16
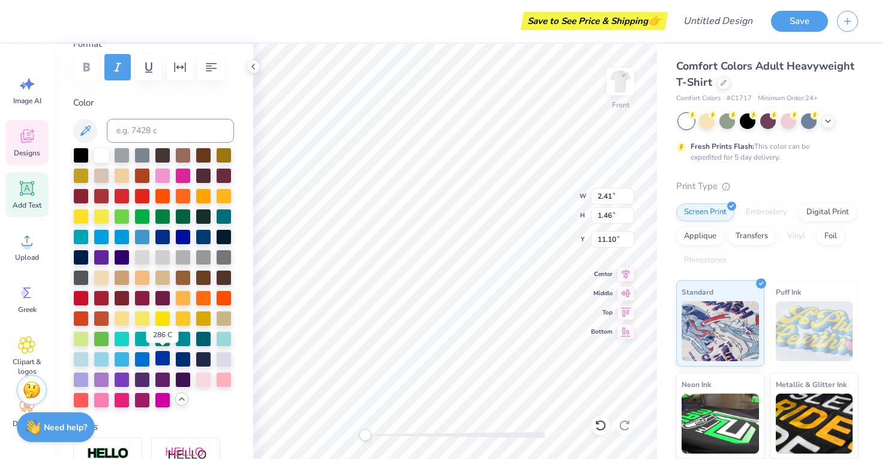
click at [160, 359] on div at bounding box center [163, 358] width 16 height 16
click at [185, 358] on div at bounding box center [183, 358] width 16 height 16
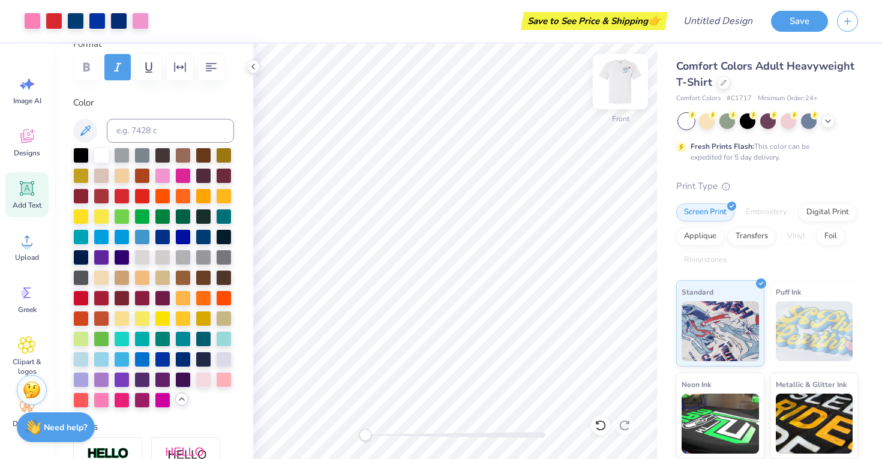
click at [617, 77] on img at bounding box center [620, 82] width 48 height 48
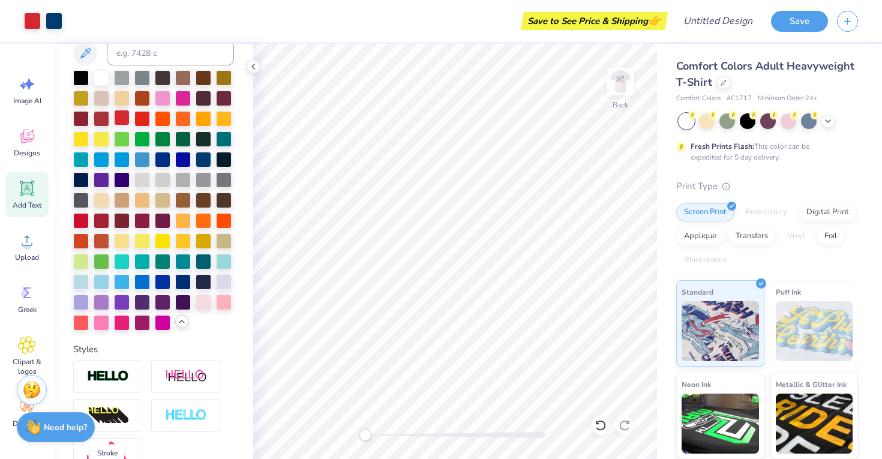
scroll to position [0, 0]
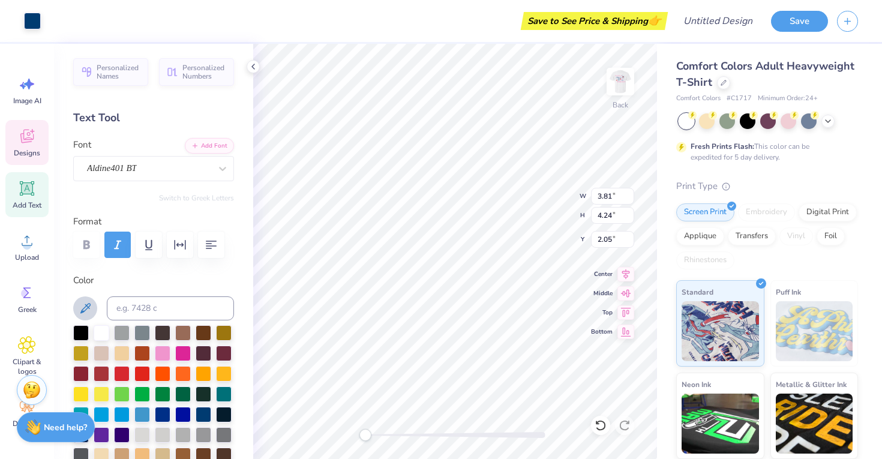
click at [88, 307] on icon at bounding box center [85, 308] width 10 height 10
click at [250, 66] on icon at bounding box center [253, 67] width 10 height 10
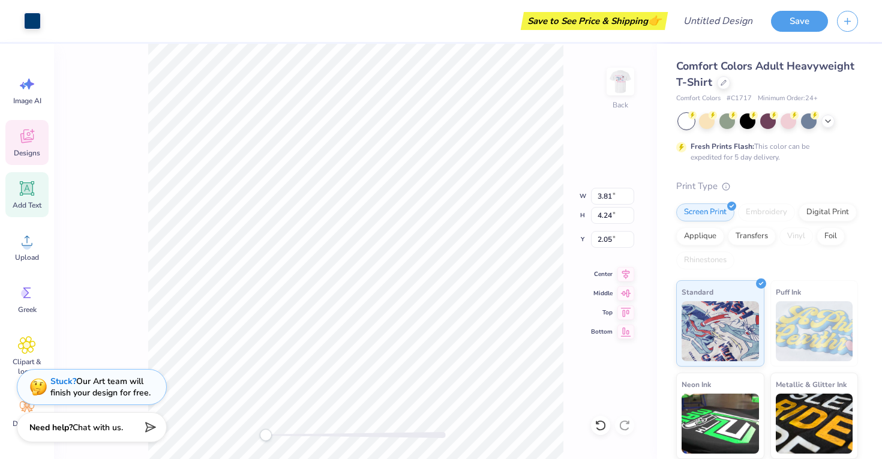
click at [29, 133] on icon at bounding box center [26, 137] width 13 height 14
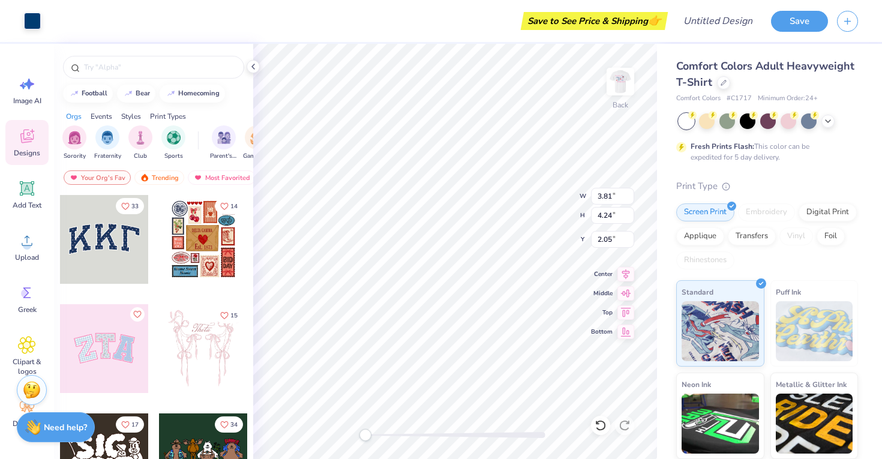
scroll to position [40, 0]
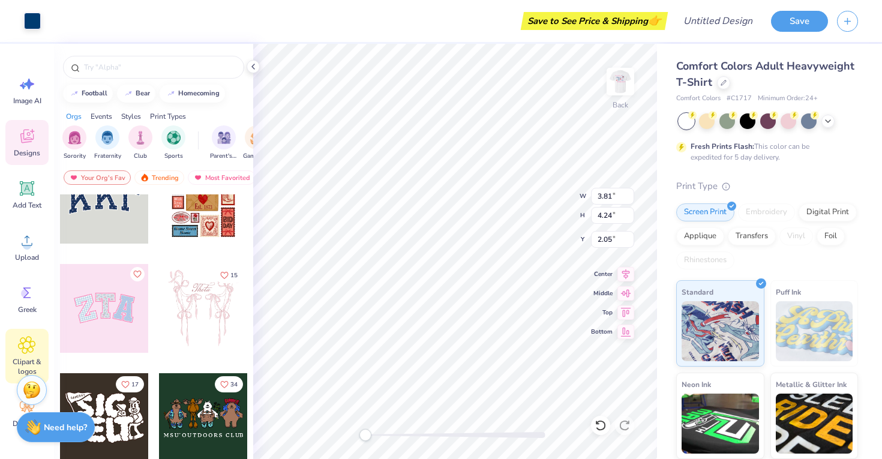
click at [19, 352] on icon at bounding box center [26, 345] width 17 height 18
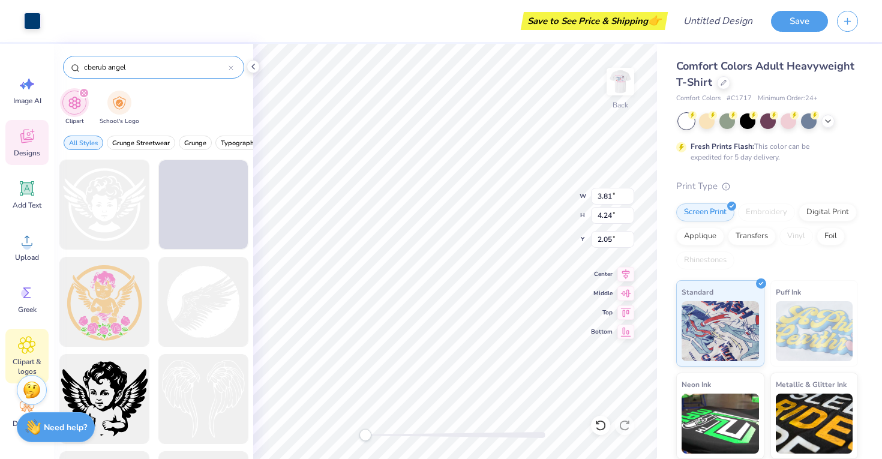
click at [89, 67] on input "cberub angel" at bounding box center [156, 67] width 146 height 12
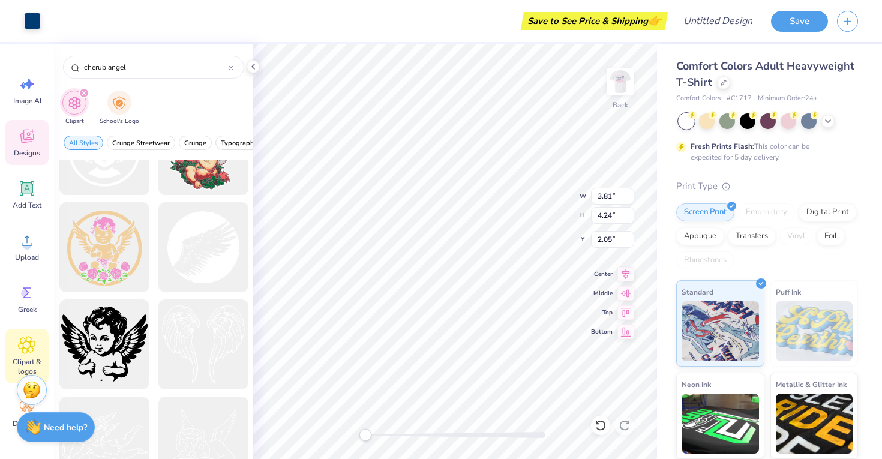
scroll to position [0, 0]
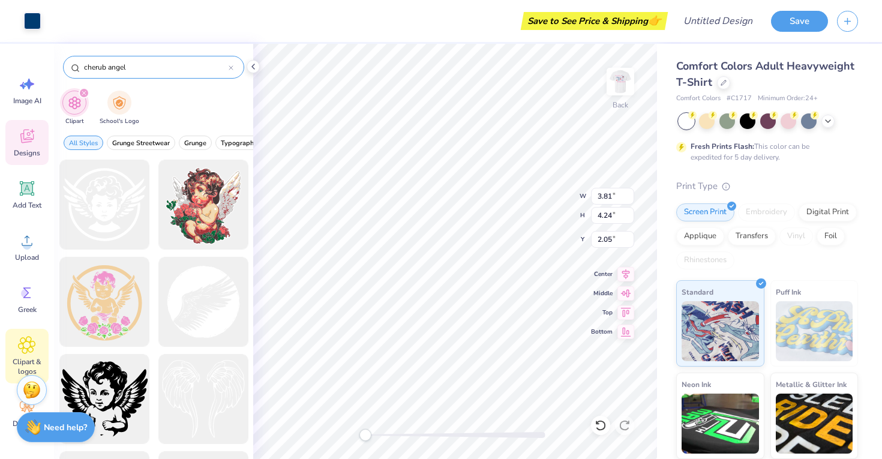
click at [231, 67] on icon at bounding box center [231, 67] width 5 height 5
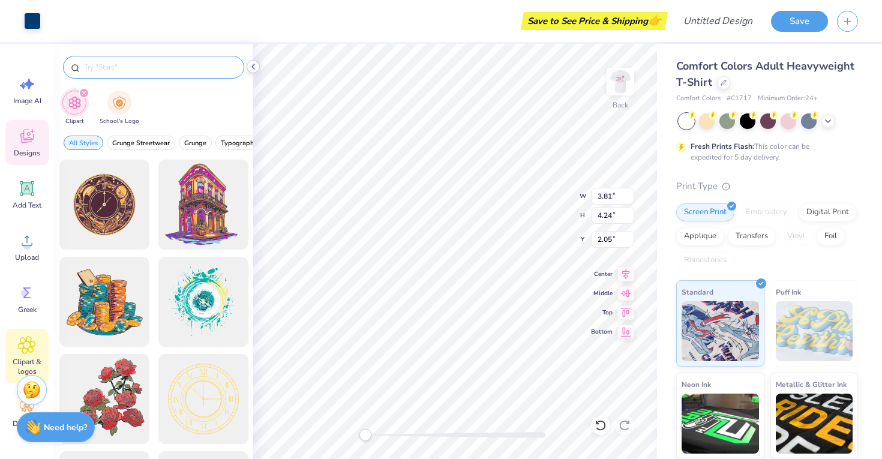
click at [253, 63] on icon at bounding box center [253, 67] width 10 height 10
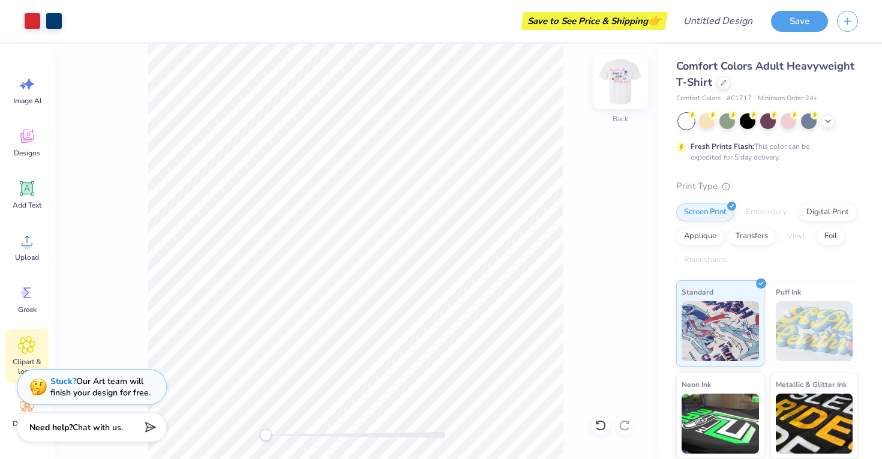
click at [617, 86] on img at bounding box center [620, 82] width 48 height 48
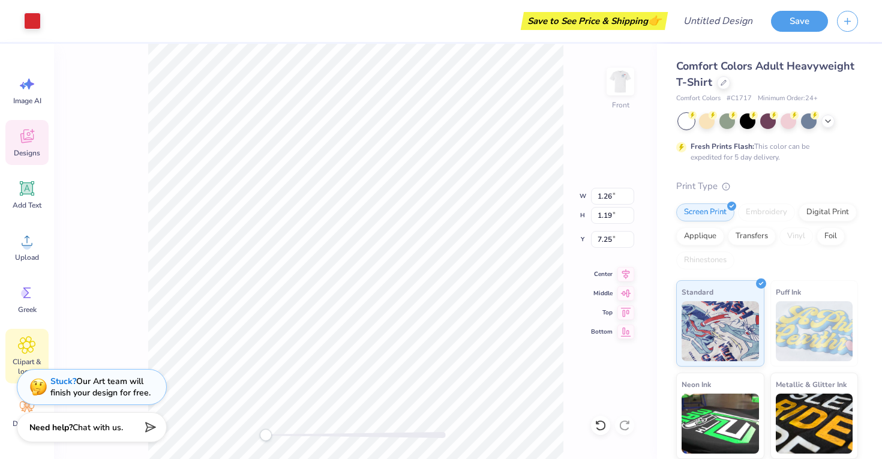
click at [29, 143] on icon at bounding box center [27, 136] width 18 height 18
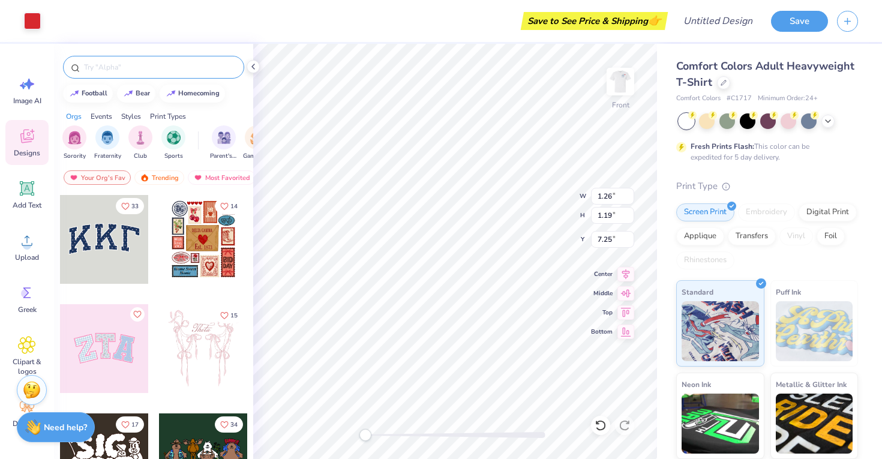
click at [135, 71] on input "text" at bounding box center [160, 67] width 154 height 12
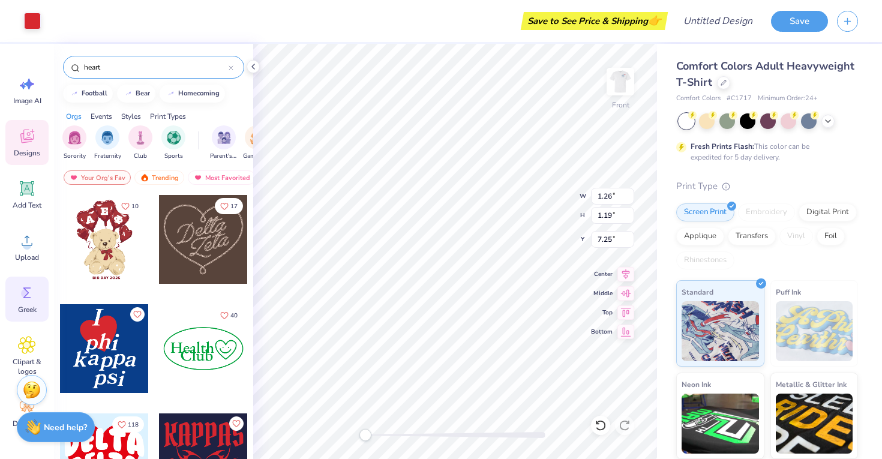
scroll to position [1, 0]
click at [27, 346] on icon at bounding box center [26, 344] width 7 height 7
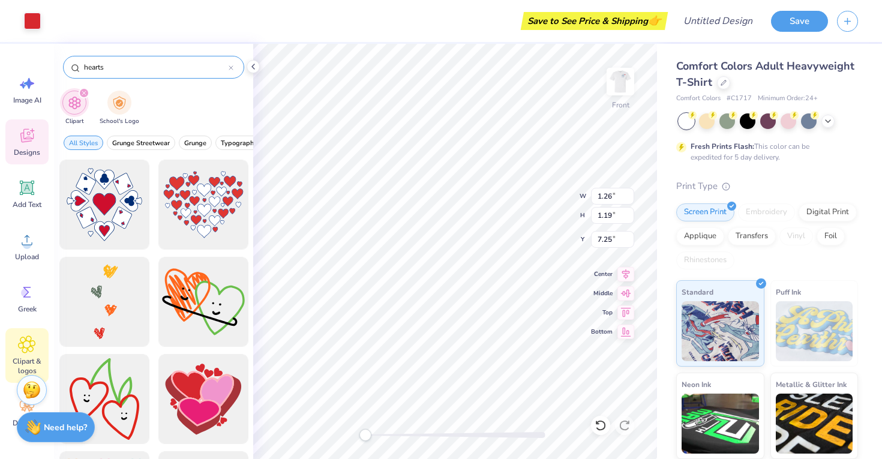
click at [93, 68] on input "hearts" at bounding box center [156, 67] width 146 height 12
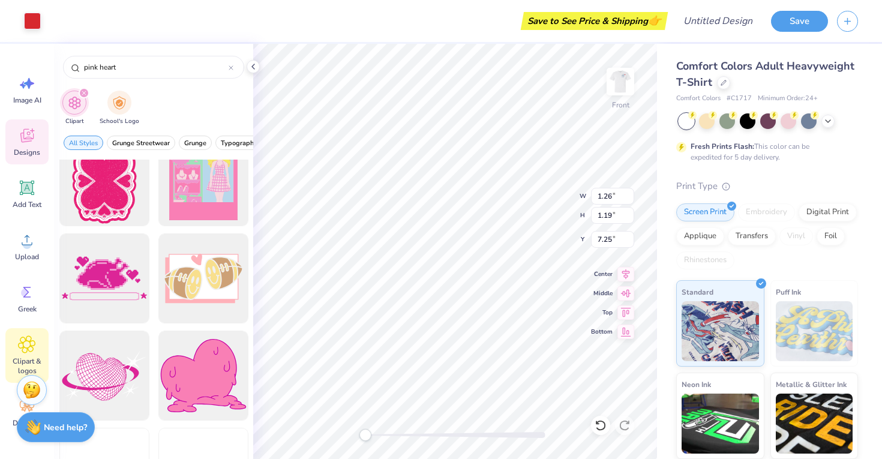
scroll to position [1774, 0]
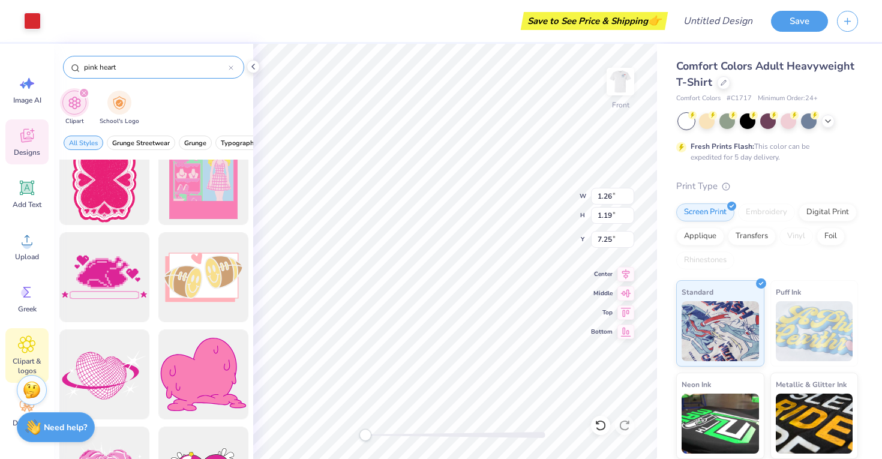
click at [84, 65] on input "pink heart" at bounding box center [156, 67] width 146 height 12
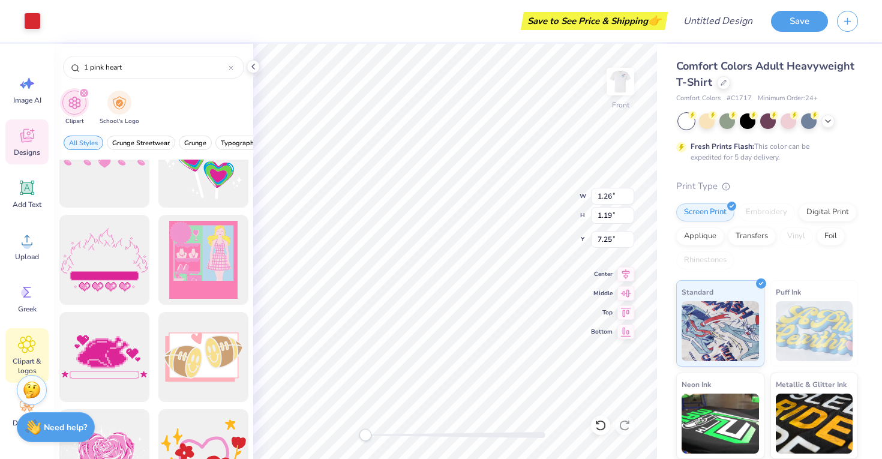
scroll to position [1018, 0]
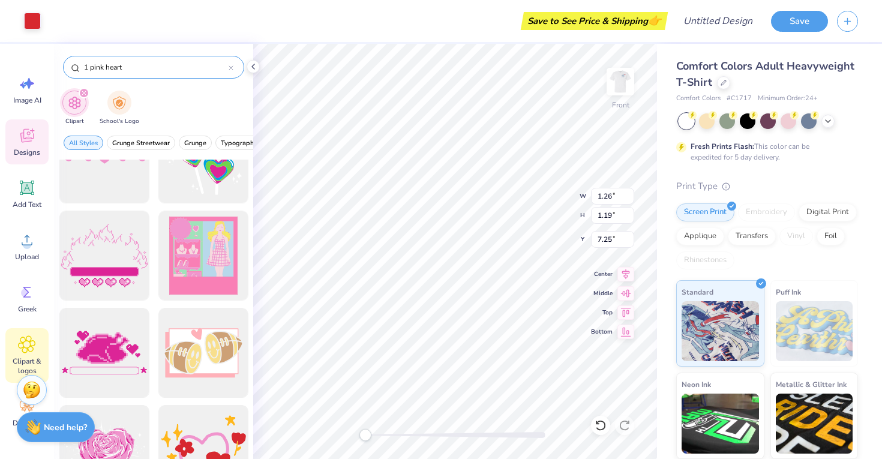
drag, startPoint x: 137, startPoint y: 74, endPoint x: 93, endPoint y: 71, distance: 43.9
click at [93, 71] on div "1 pink heart" at bounding box center [153, 67] width 181 height 23
drag, startPoint x: 128, startPoint y: 67, endPoint x: 72, endPoint y: 65, distance: 56.4
click at [72, 65] on div "1 pink heart" at bounding box center [153, 67] width 181 height 23
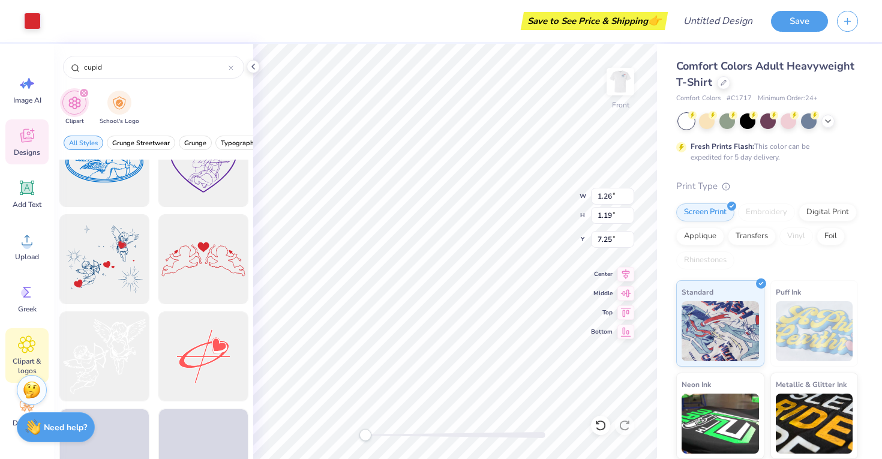
scroll to position [724, 0]
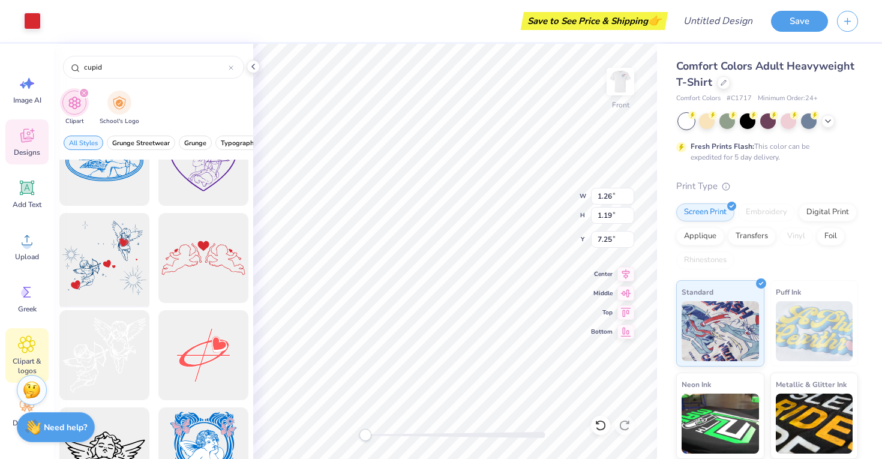
click at [121, 249] on div at bounding box center [104, 258] width 99 height 99
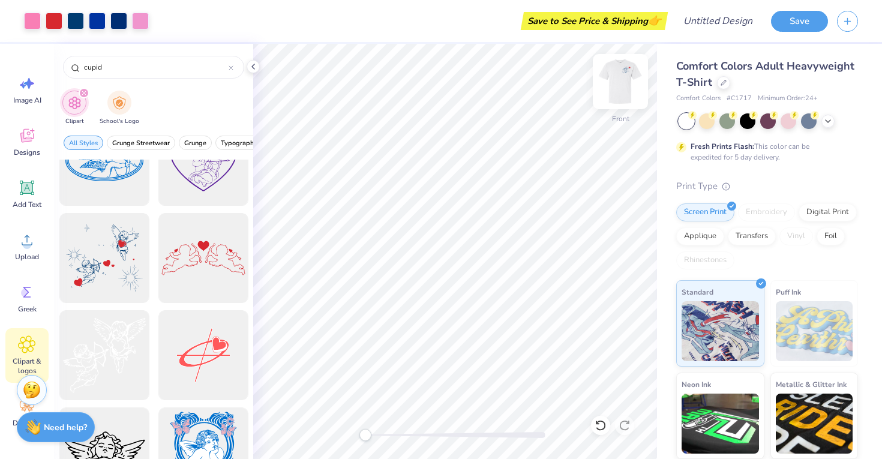
click at [617, 82] on img at bounding box center [620, 82] width 48 height 48
click at [103, 358] on div at bounding box center [104, 355] width 99 height 99
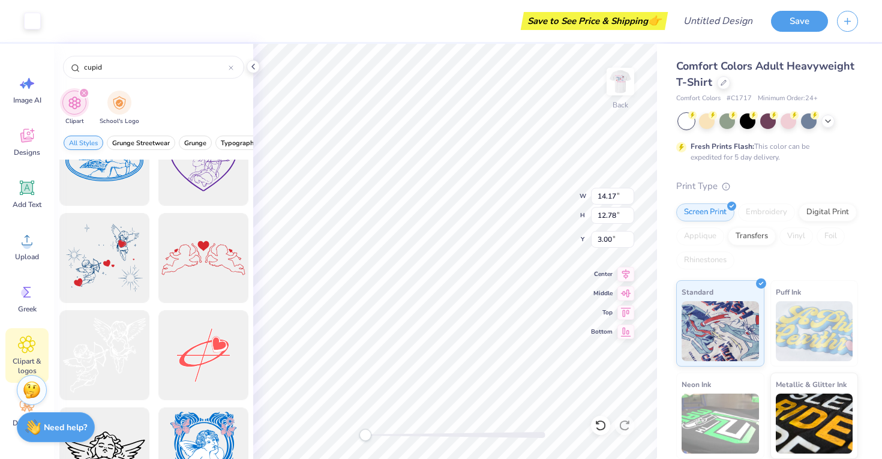
click at [84, 137] on button "All Styles" at bounding box center [84, 143] width 40 height 14
click at [257, 66] on icon at bounding box center [253, 67] width 10 height 10
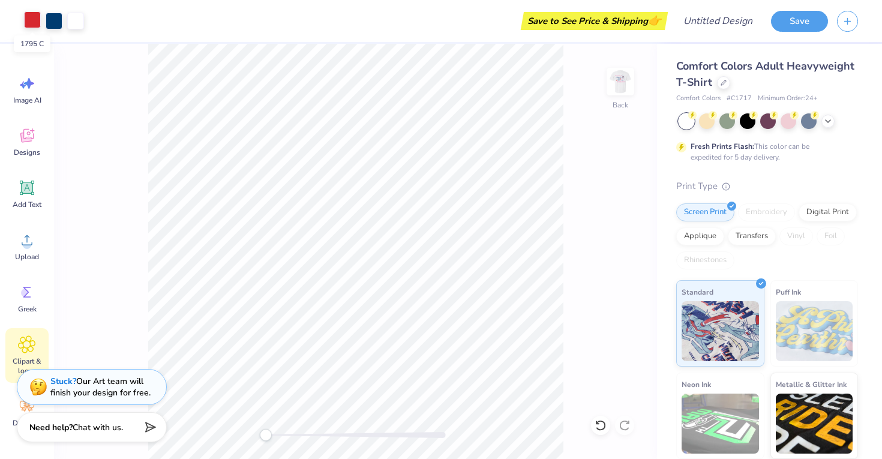
click at [35, 17] on div at bounding box center [32, 19] width 17 height 17
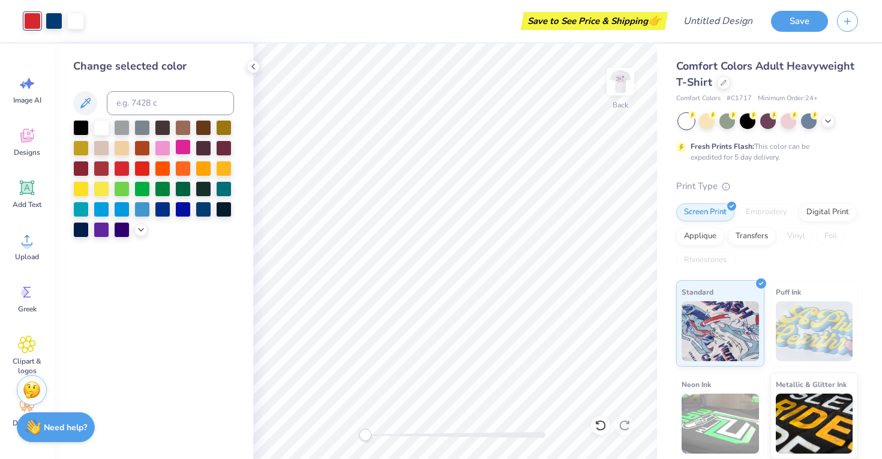
click at [182, 148] on div at bounding box center [183, 147] width 16 height 16
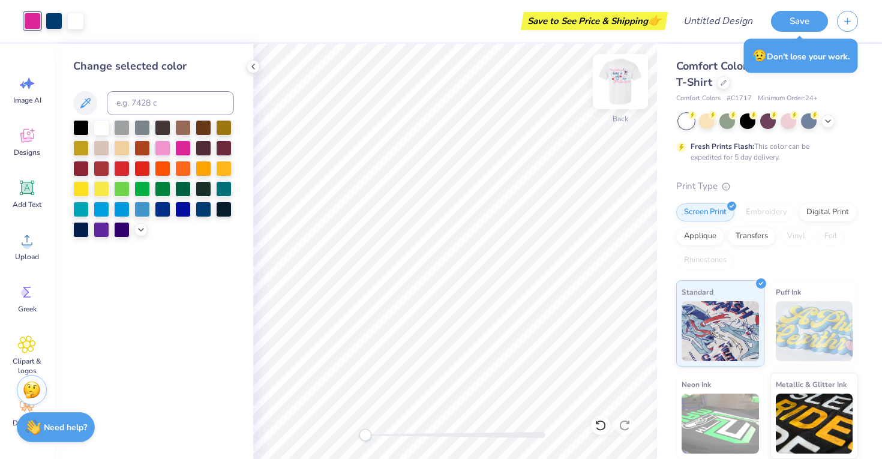
click at [615, 79] on img at bounding box center [620, 82] width 48 height 48
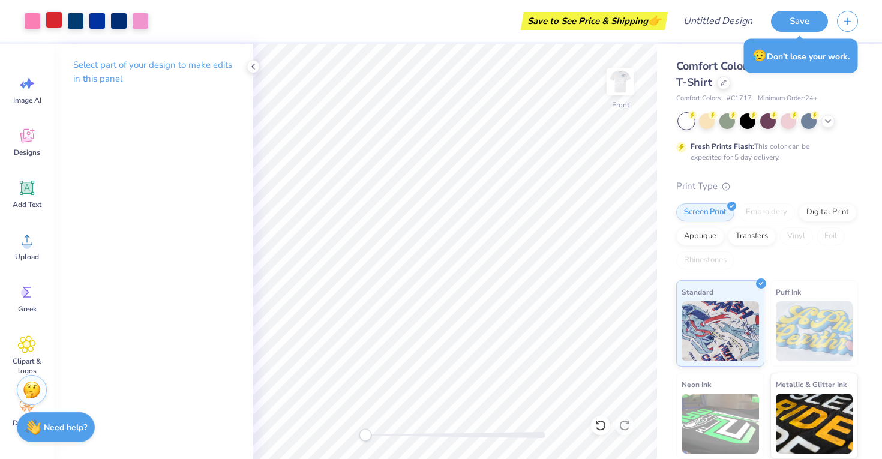
click at [55, 20] on div at bounding box center [54, 19] width 17 height 17
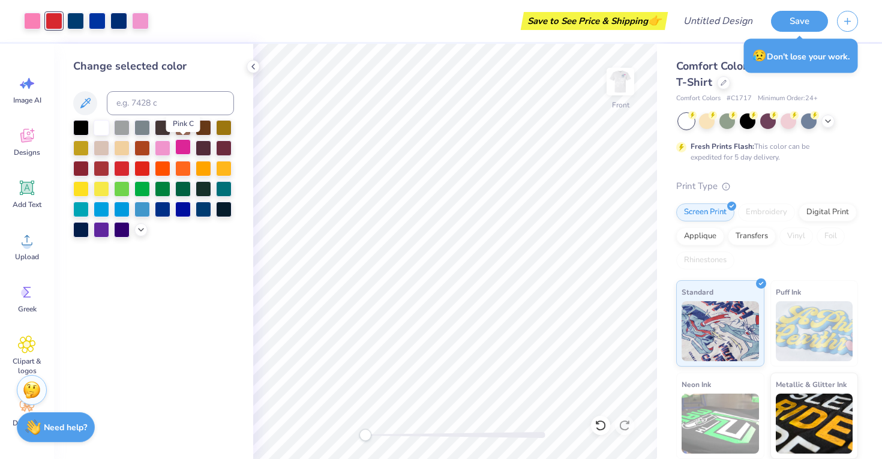
click at [180, 146] on div at bounding box center [183, 147] width 16 height 16
click at [181, 145] on div at bounding box center [183, 147] width 16 height 16
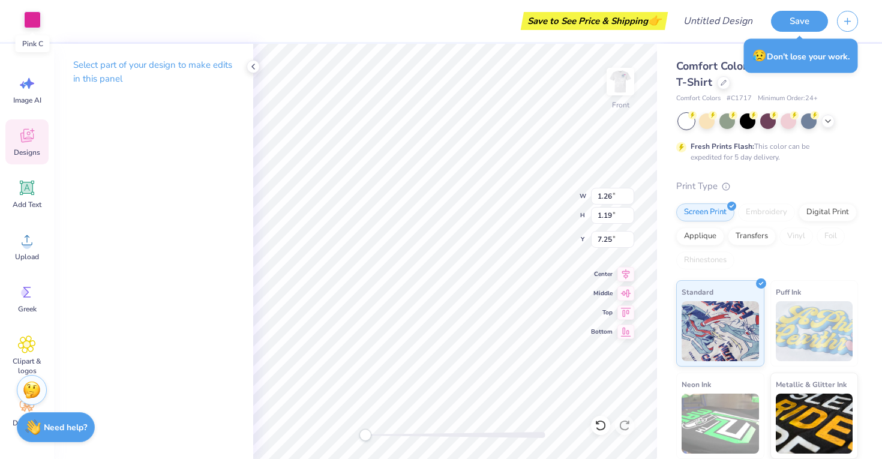
click at [33, 20] on div at bounding box center [32, 19] width 17 height 17
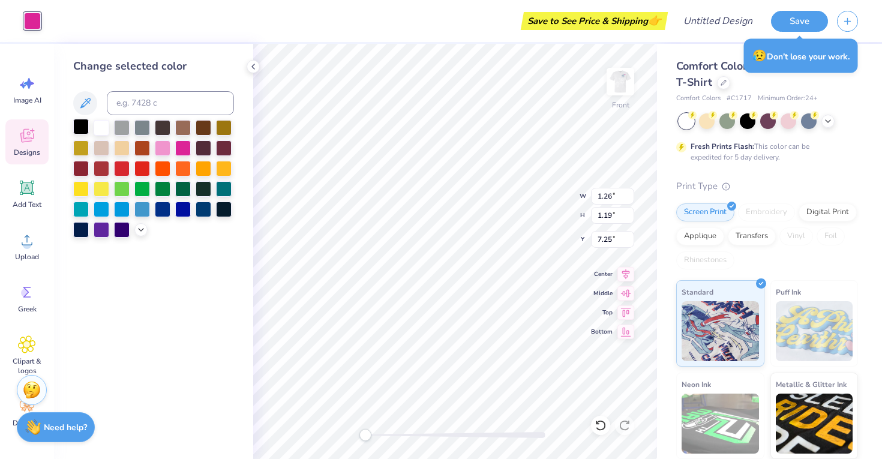
click at [79, 131] on div at bounding box center [81, 127] width 16 height 16
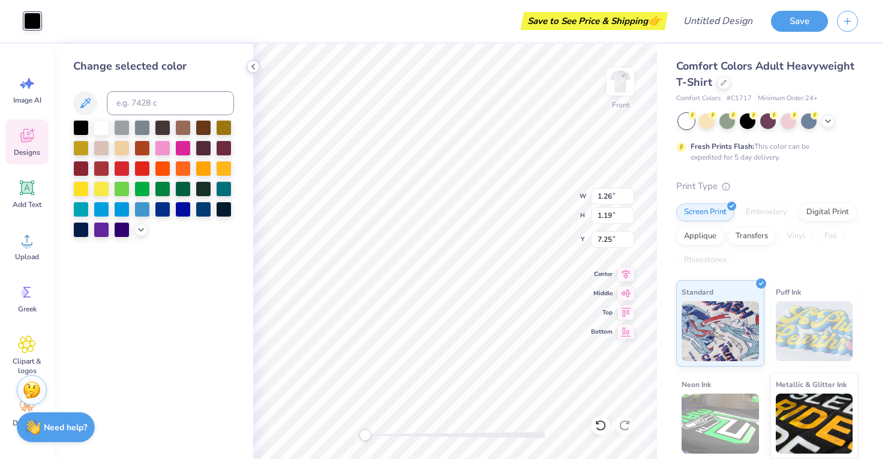
click at [254, 68] on polyline at bounding box center [253, 66] width 2 height 5
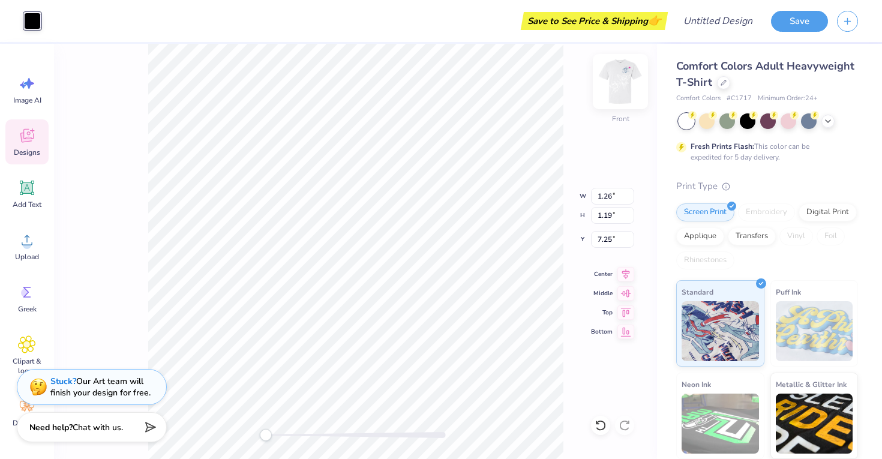
click at [610, 85] on img at bounding box center [620, 82] width 48 height 48
click at [38, 20] on div at bounding box center [32, 19] width 17 height 17
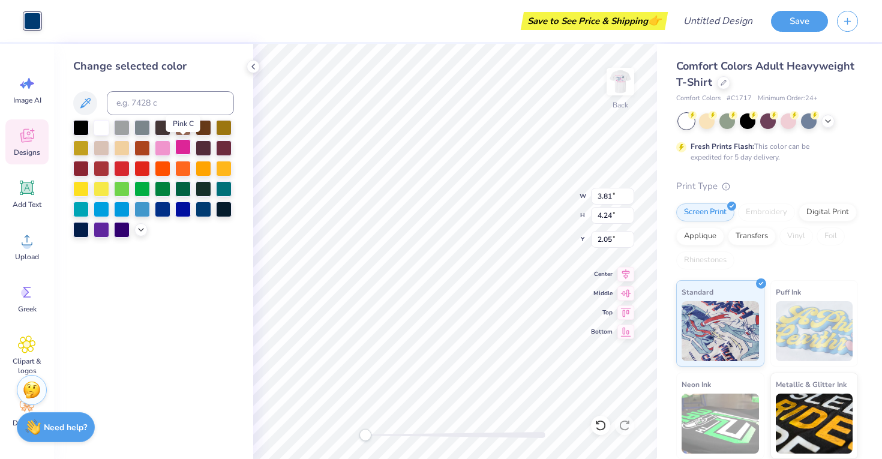
click at [180, 148] on div at bounding box center [183, 147] width 16 height 16
click at [616, 83] on img at bounding box center [620, 82] width 48 height 48
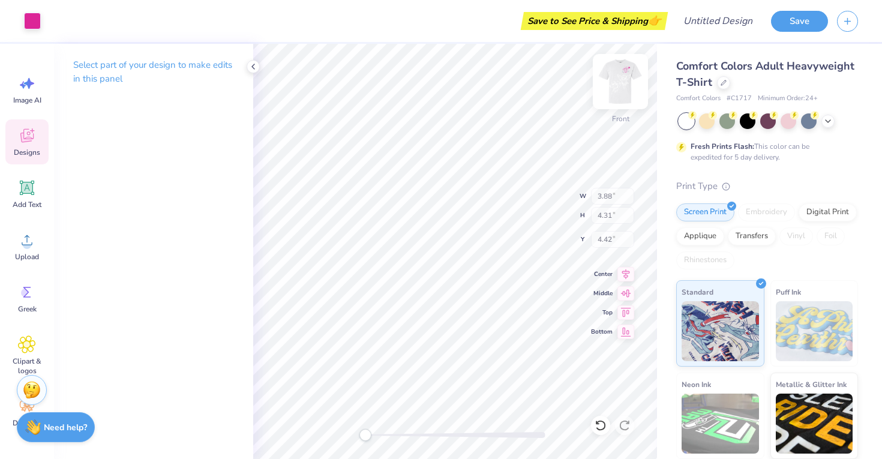
click at [617, 83] on img at bounding box center [620, 82] width 48 height 48
click at [32, 20] on div at bounding box center [32, 19] width 17 height 17
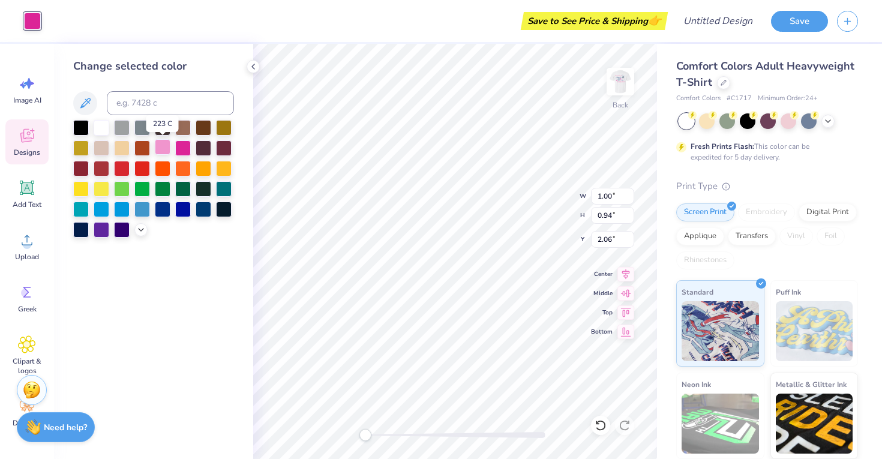
click at [161, 149] on div at bounding box center [163, 147] width 16 height 16
click at [625, 89] on img at bounding box center [620, 82] width 48 height 48
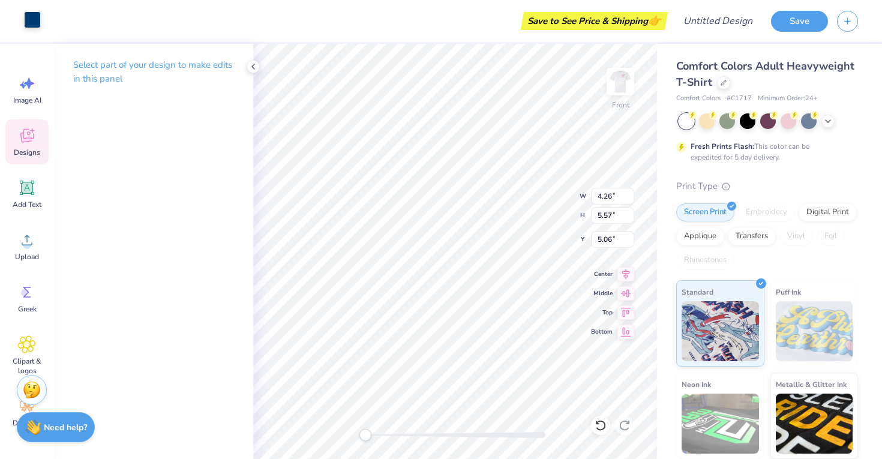
click at [33, 25] on div at bounding box center [32, 19] width 17 height 17
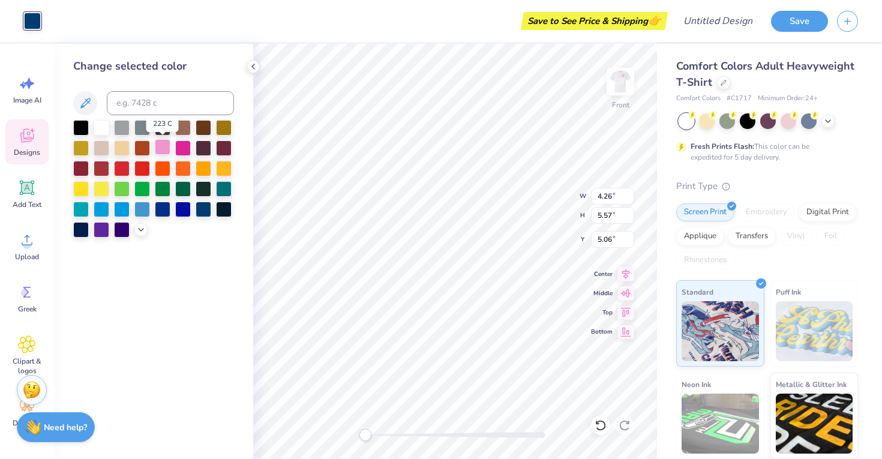
click at [163, 146] on div at bounding box center [163, 147] width 16 height 16
click at [622, 86] on img at bounding box center [620, 82] width 48 height 48
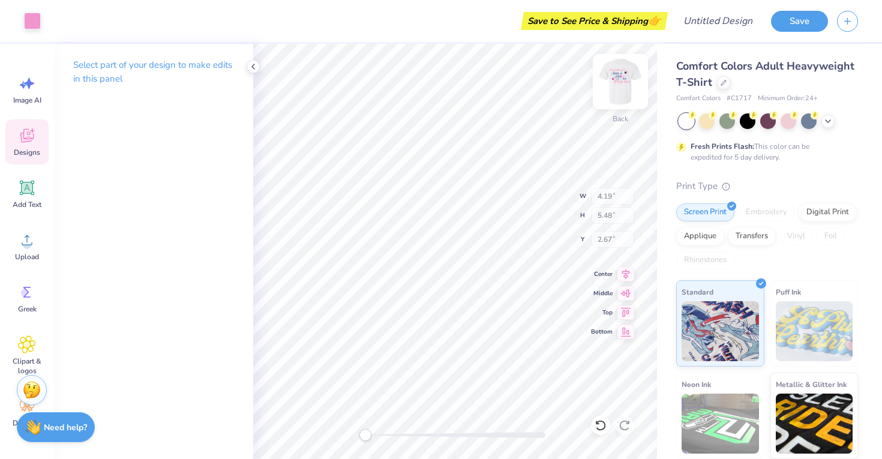
click at [620, 91] on img at bounding box center [620, 82] width 48 height 48
click at [34, 25] on div at bounding box center [32, 19] width 17 height 17
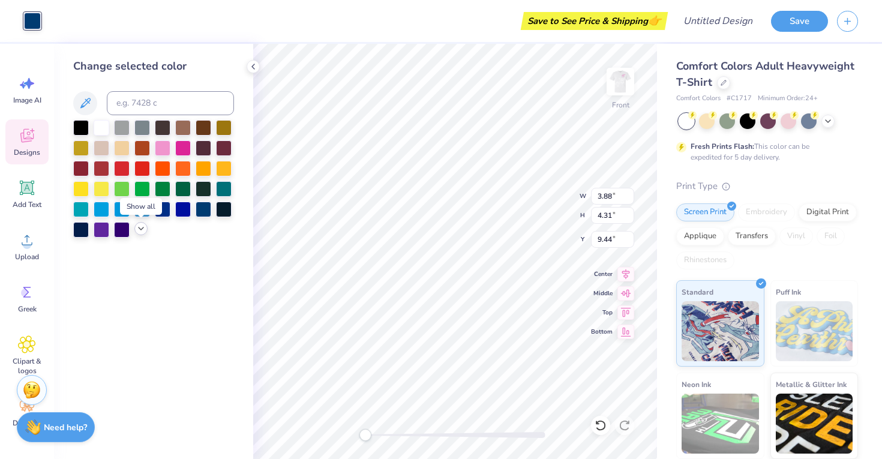
click at [140, 225] on icon at bounding box center [141, 229] width 10 height 10
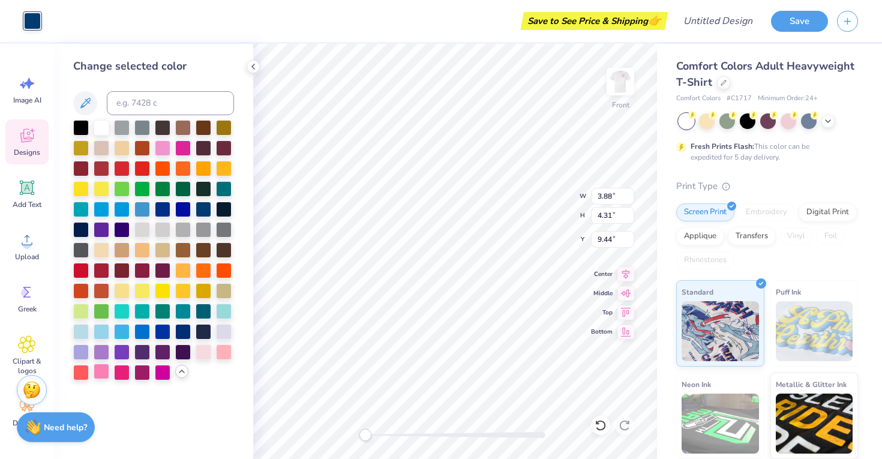
click at [100, 377] on div at bounding box center [102, 372] width 16 height 16
click at [626, 88] on img at bounding box center [620, 82] width 48 height 48
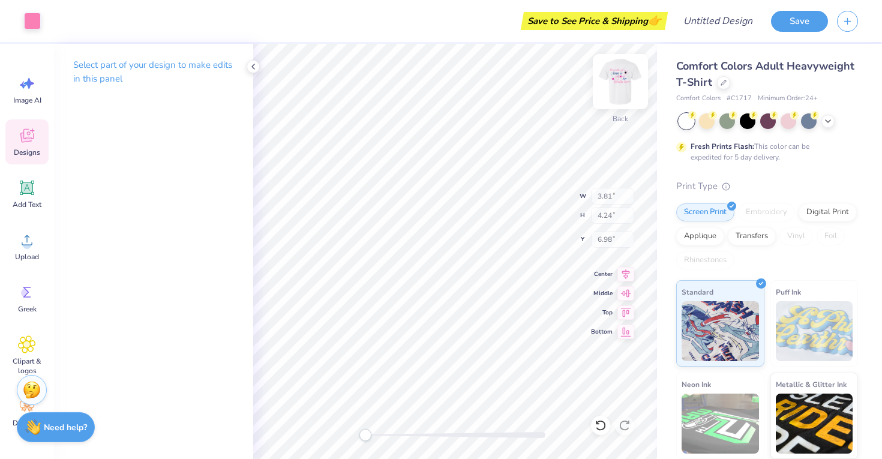
click at [619, 83] on img at bounding box center [620, 82] width 48 height 48
click at [30, 23] on div at bounding box center [32, 19] width 17 height 17
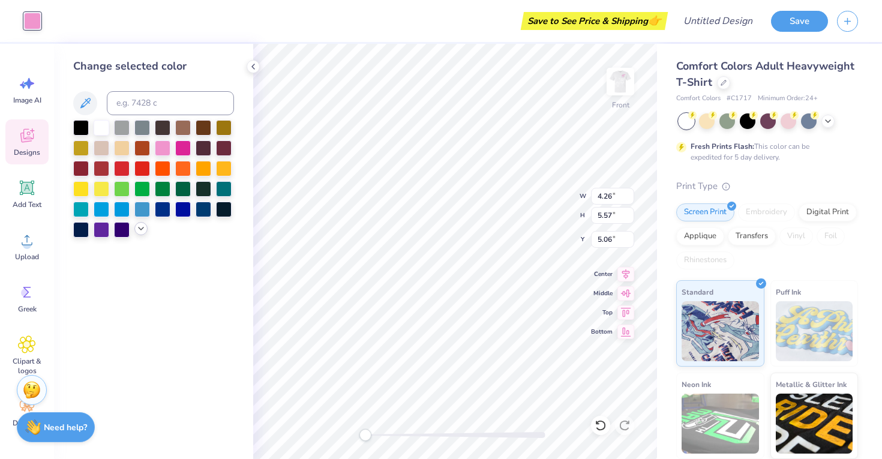
click at [142, 232] on icon at bounding box center [141, 229] width 10 height 10
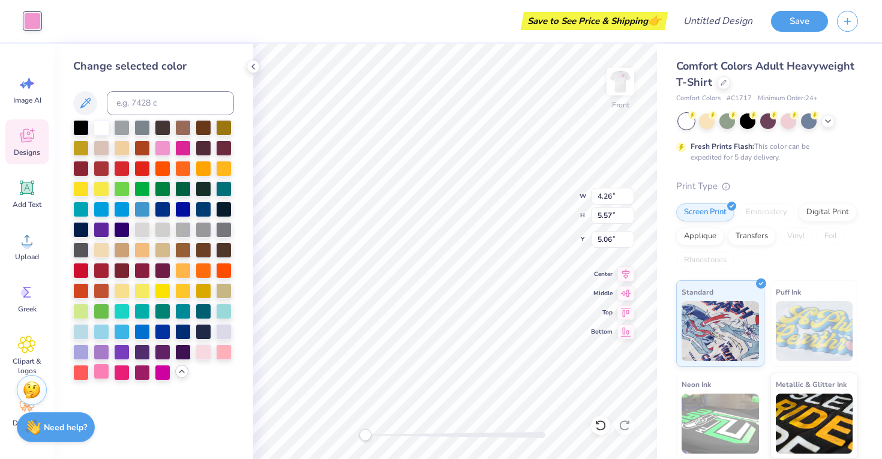
click at [101, 372] on div at bounding box center [102, 372] width 16 height 16
click at [622, 84] on img at bounding box center [620, 82] width 48 height 48
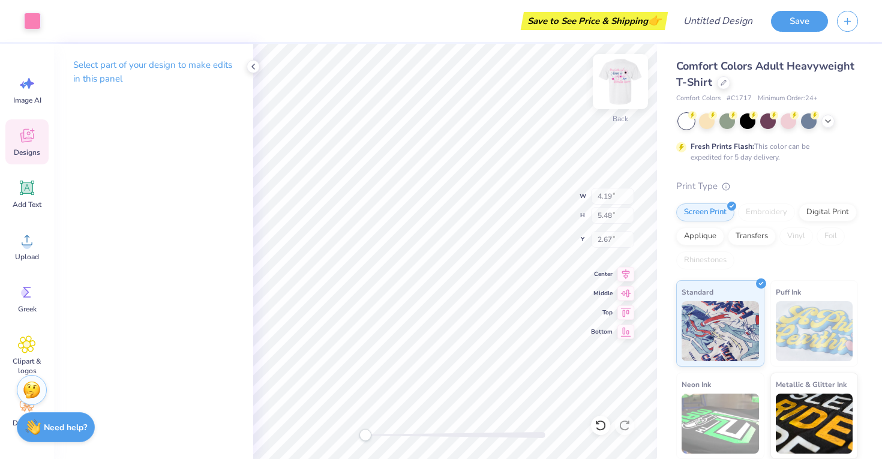
click at [622, 83] on img at bounding box center [620, 82] width 48 height 48
click at [24, 27] on div at bounding box center [32, 19] width 17 height 17
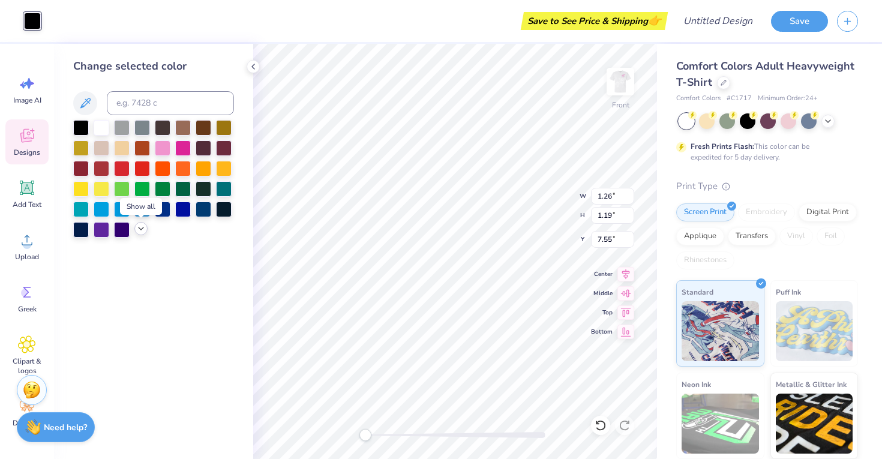
click at [139, 227] on icon at bounding box center [141, 229] width 10 height 10
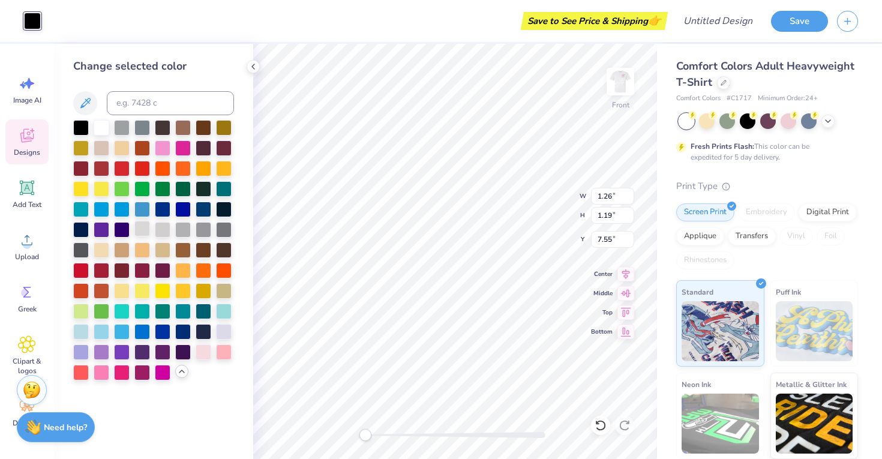
click at [142, 230] on div at bounding box center [142, 229] width 16 height 16
click at [623, 82] on img at bounding box center [620, 82] width 48 height 48
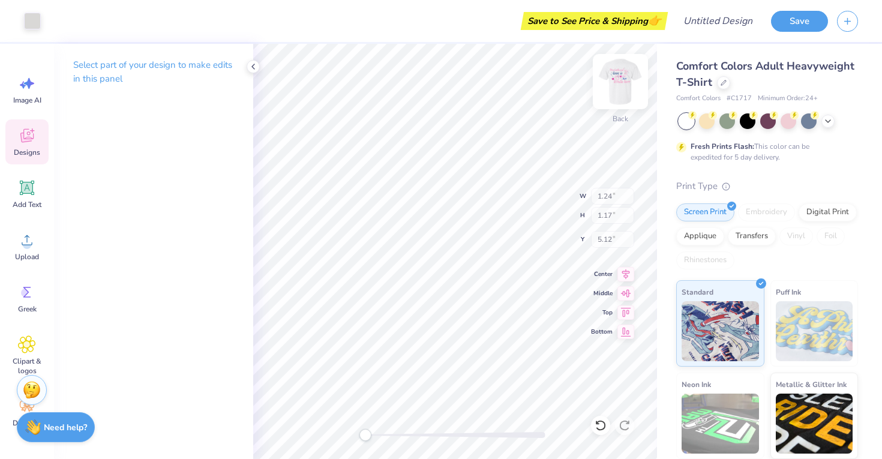
click at [620, 83] on img at bounding box center [620, 82] width 48 height 48
click at [28, 23] on div at bounding box center [32, 19] width 17 height 17
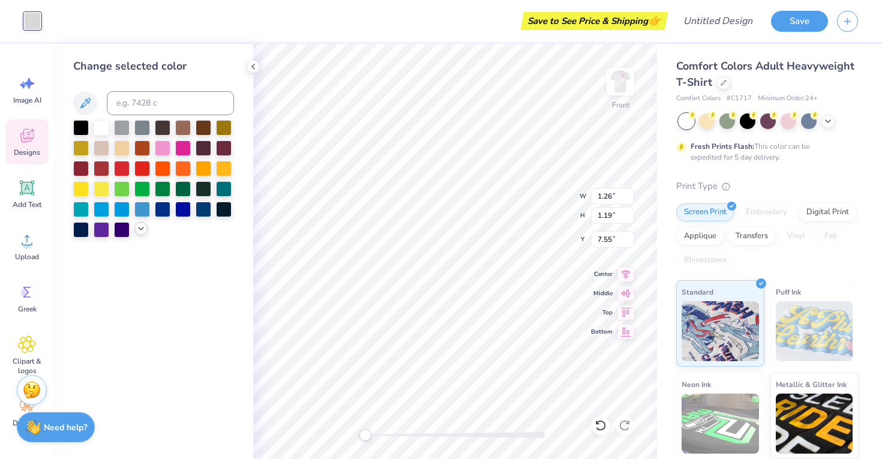
click at [136, 229] on icon at bounding box center [141, 229] width 10 height 10
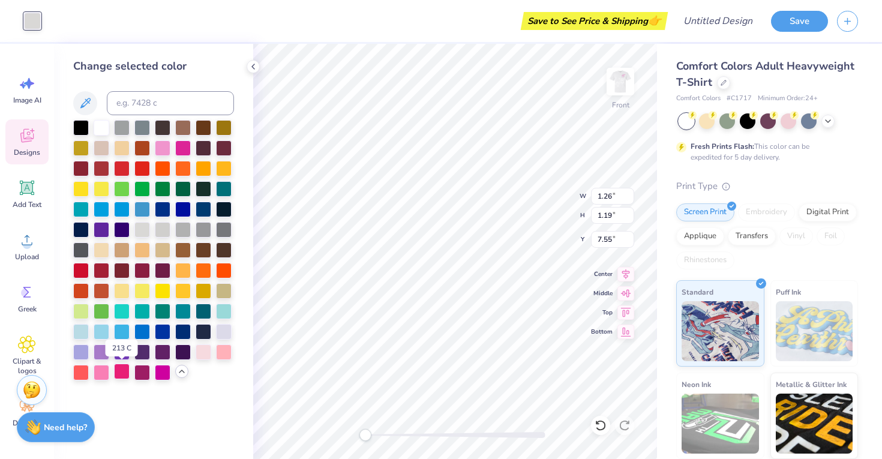
click at [122, 374] on div at bounding box center [122, 372] width 16 height 16
click at [616, 101] on div "Front" at bounding box center [621, 89] width 28 height 43
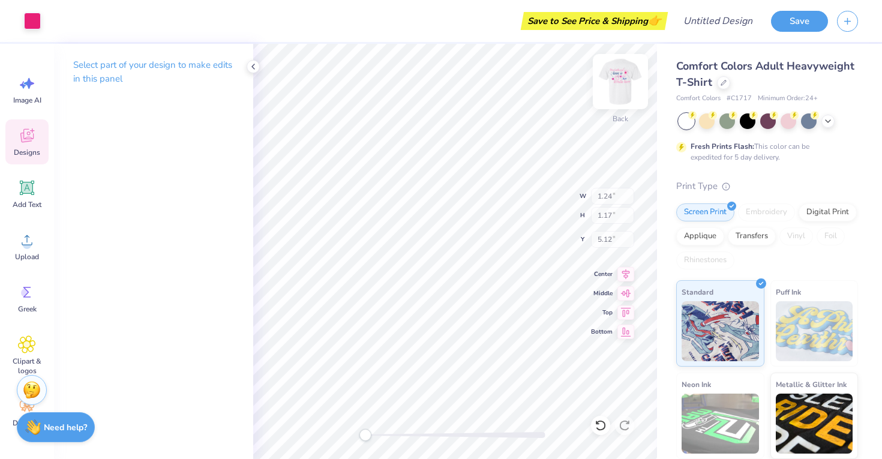
click at [625, 85] on img at bounding box center [620, 82] width 48 height 48
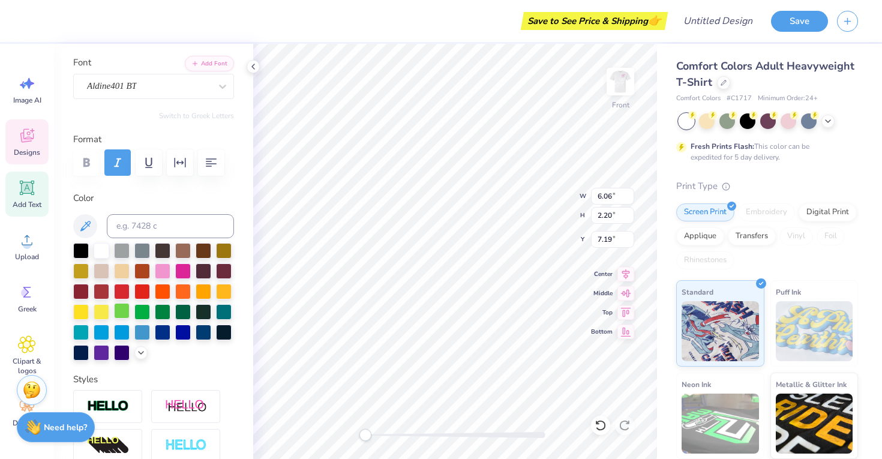
scroll to position [109, 0]
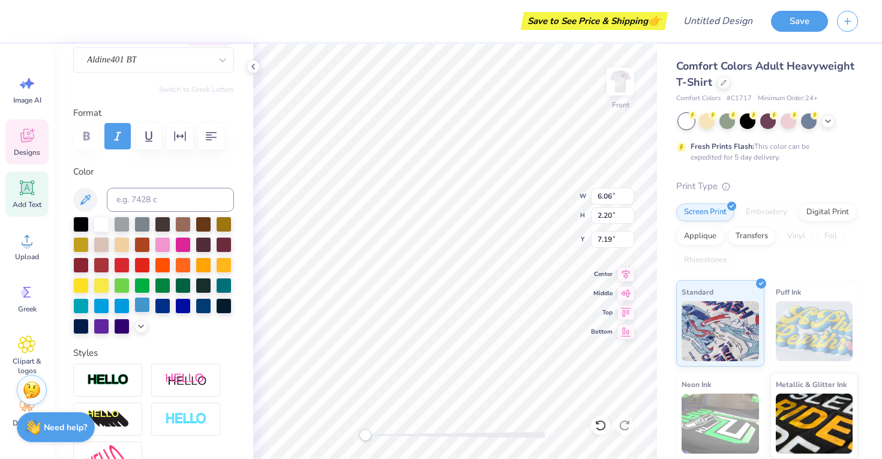
click at [142, 310] on div at bounding box center [142, 305] width 16 height 16
click at [143, 306] on div at bounding box center [142, 305] width 16 height 16
click at [35, 19] on div at bounding box center [32, 19] width 17 height 17
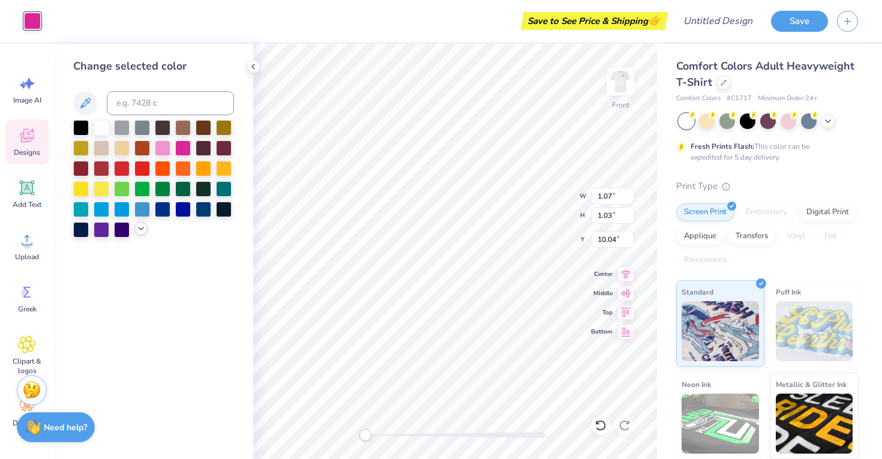
click at [139, 223] on div at bounding box center [140, 228] width 13 height 13
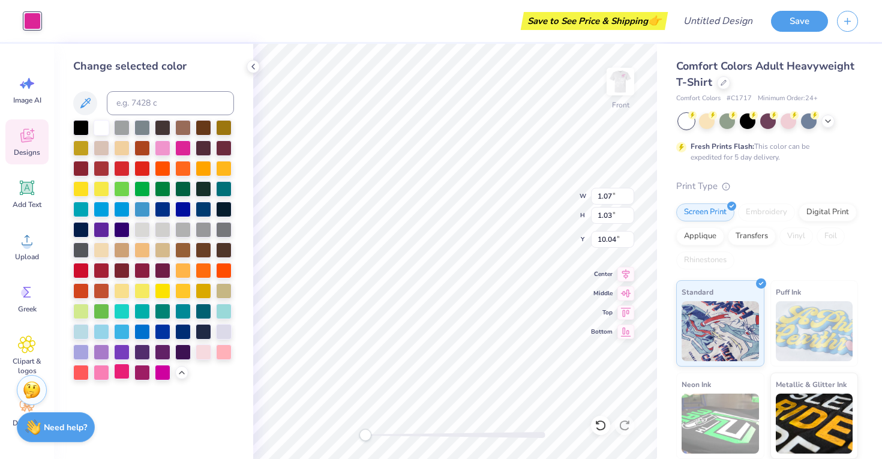
click at [122, 374] on div at bounding box center [122, 372] width 16 height 16
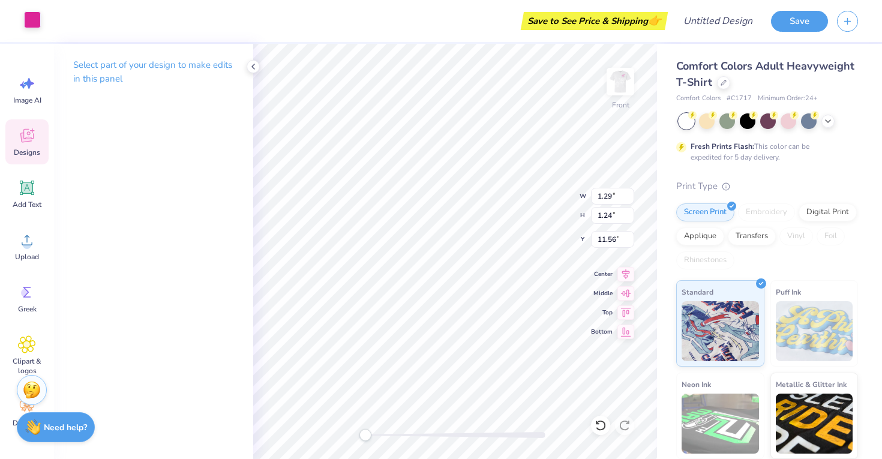
click at [31, 23] on div at bounding box center [32, 19] width 17 height 17
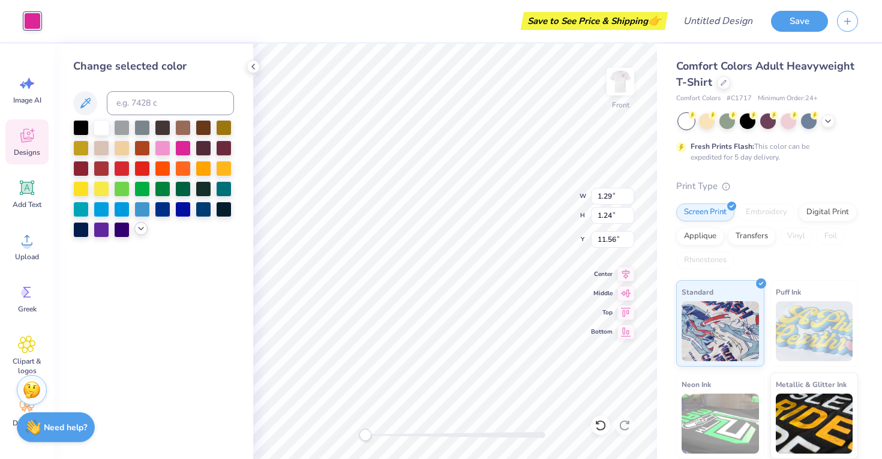
click at [143, 235] on div at bounding box center [140, 228] width 13 height 13
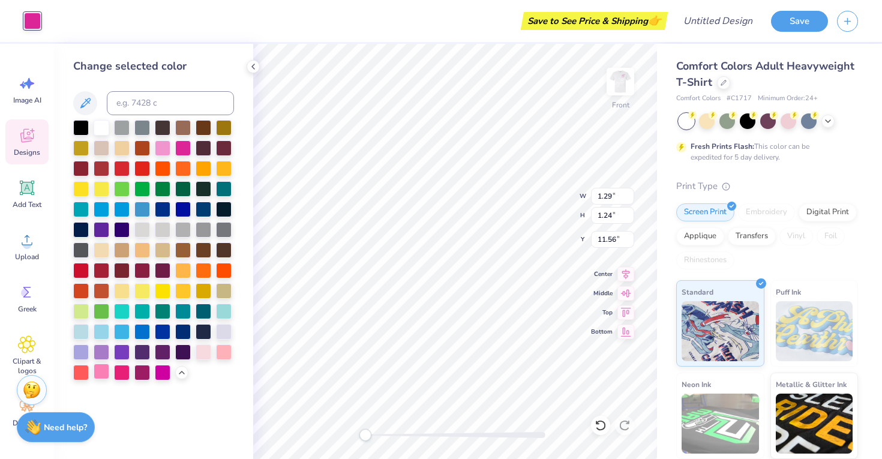
click at [102, 371] on div at bounding box center [102, 372] width 16 height 16
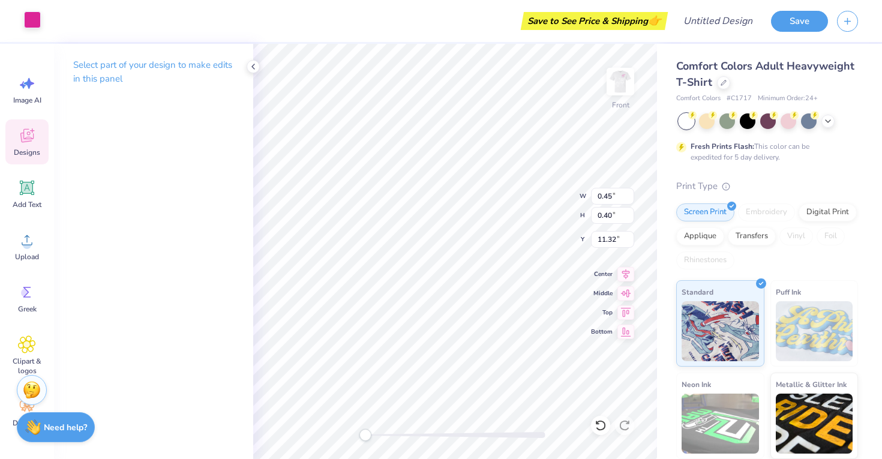
click at [37, 24] on div at bounding box center [32, 19] width 17 height 17
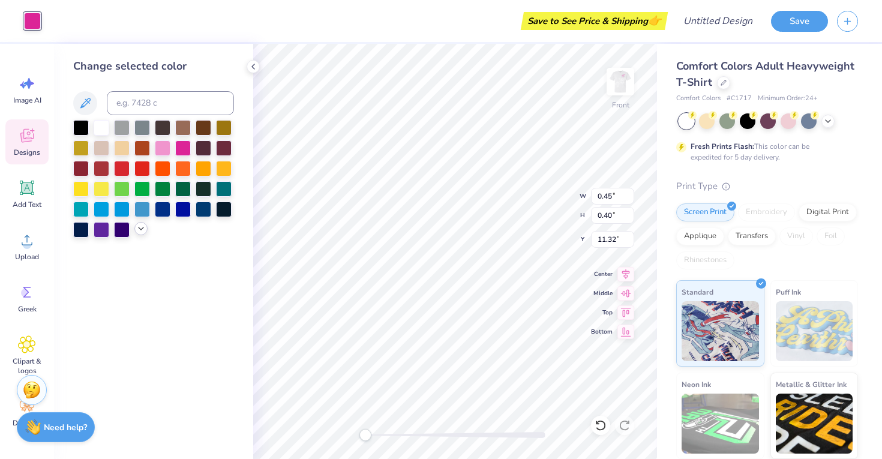
click at [140, 227] on icon at bounding box center [141, 229] width 10 height 10
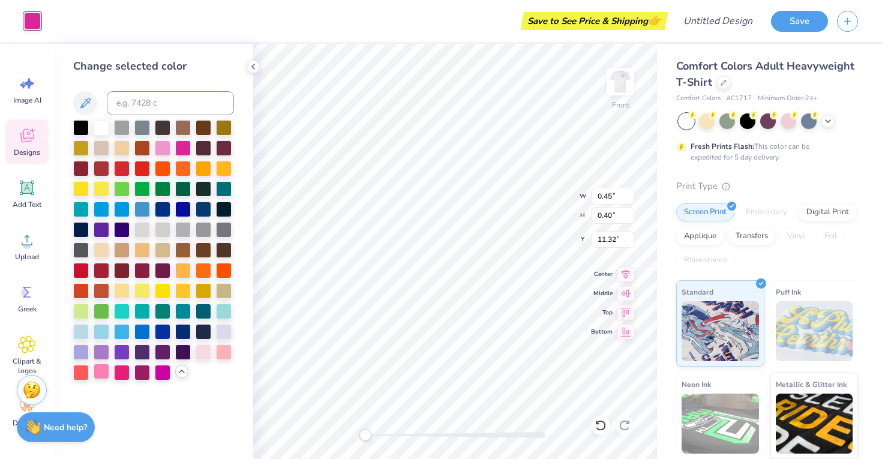
click at [102, 377] on div at bounding box center [102, 372] width 16 height 16
click at [122, 374] on div at bounding box center [122, 372] width 16 height 16
click at [634, 77] on img at bounding box center [620, 82] width 48 height 48
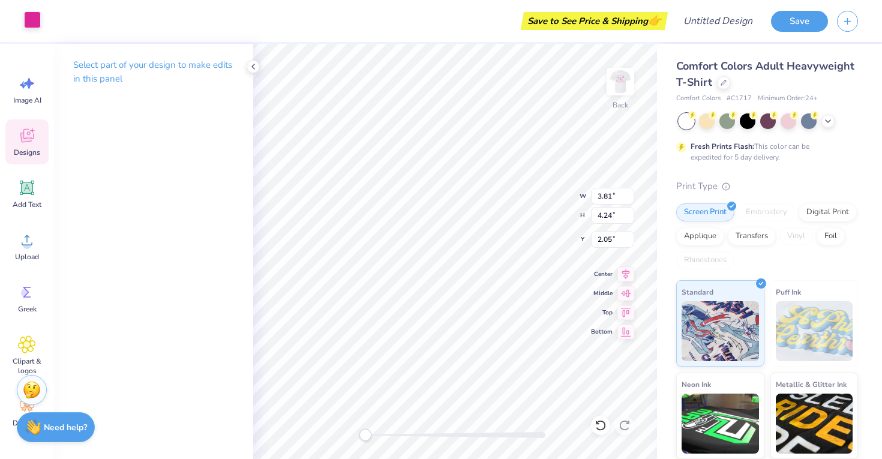
click at [27, 22] on div at bounding box center [32, 19] width 17 height 17
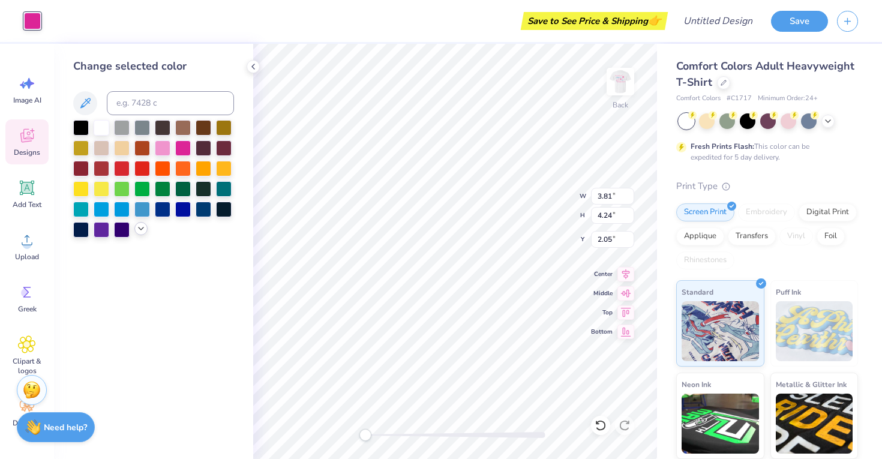
click at [140, 228] on icon at bounding box center [141, 229] width 10 height 10
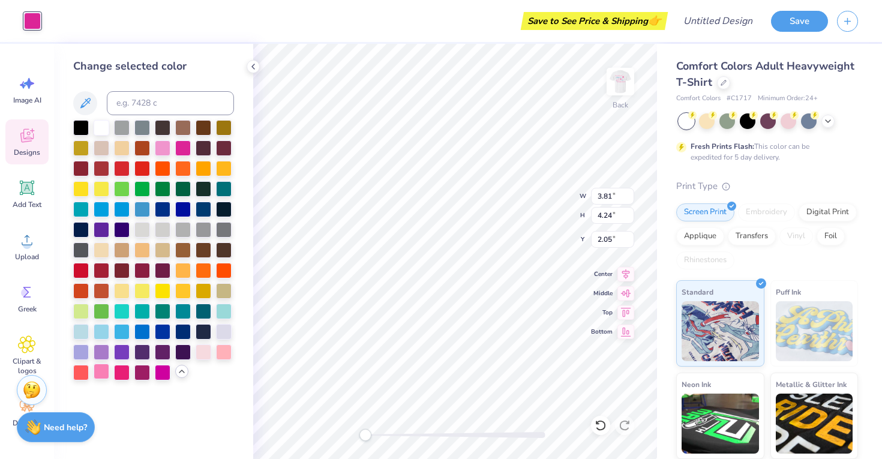
click at [101, 373] on div at bounding box center [102, 372] width 16 height 16
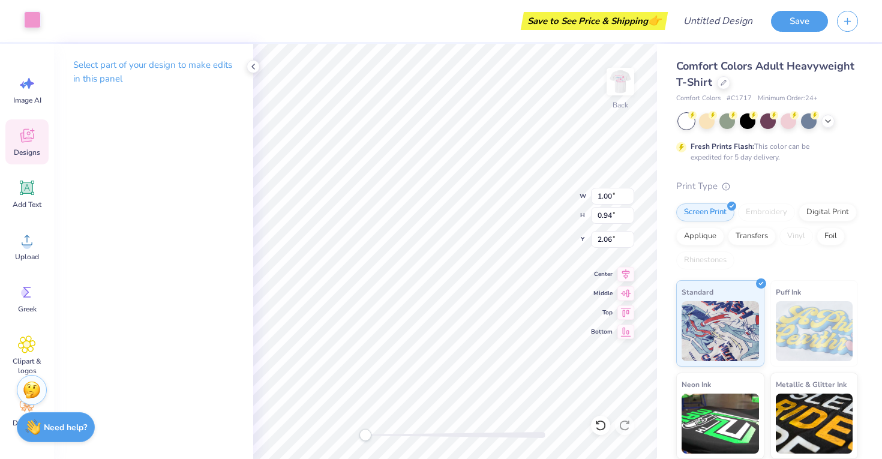
click at [29, 25] on div at bounding box center [32, 19] width 17 height 17
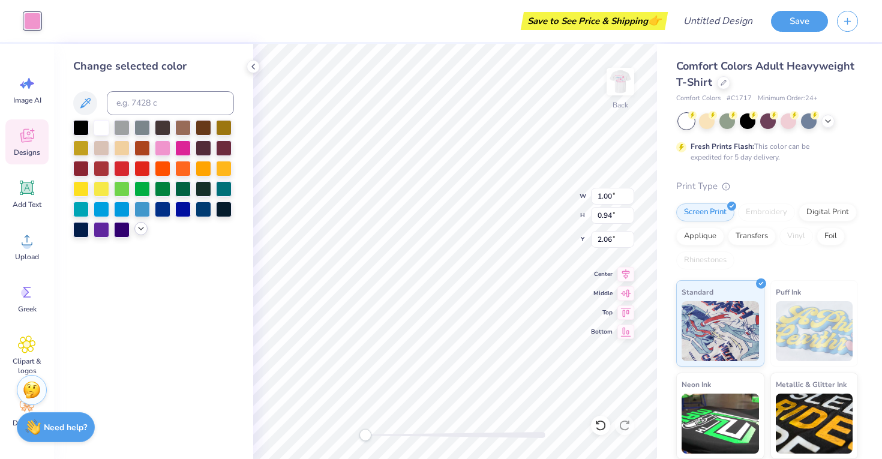
click at [136, 229] on icon at bounding box center [141, 229] width 10 height 10
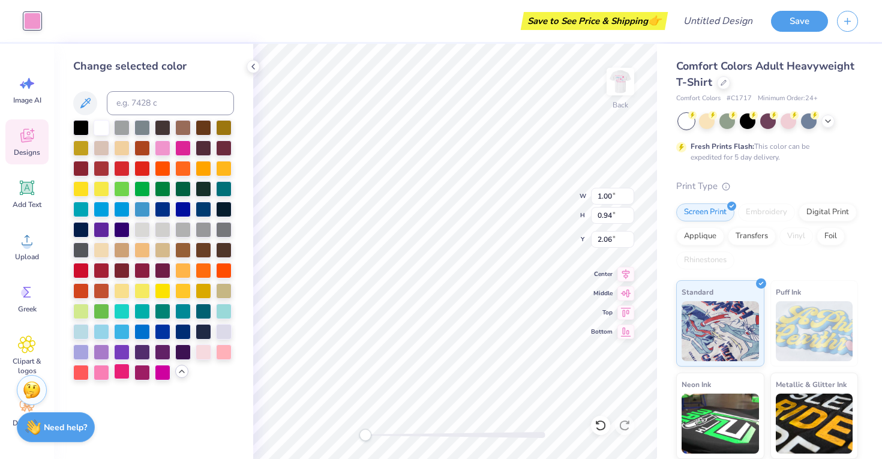
click at [118, 372] on div at bounding box center [122, 372] width 16 height 16
click at [614, 80] on img at bounding box center [620, 82] width 48 height 48
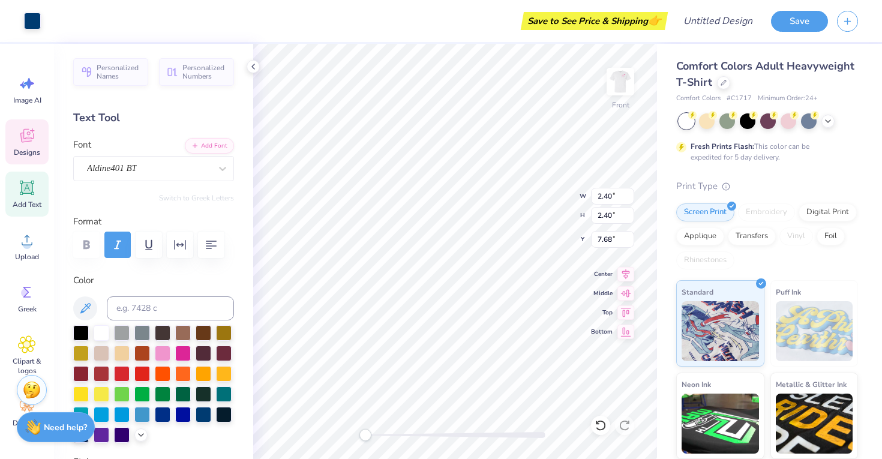
click at [457, 11] on div "Save to See Price & Shipping 👉" at bounding box center [357, 21] width 615 height 42
click at [512, 38] on div "Save to See Price & Shipping 👉" at bounding box center [357, 21] width 615 height 42
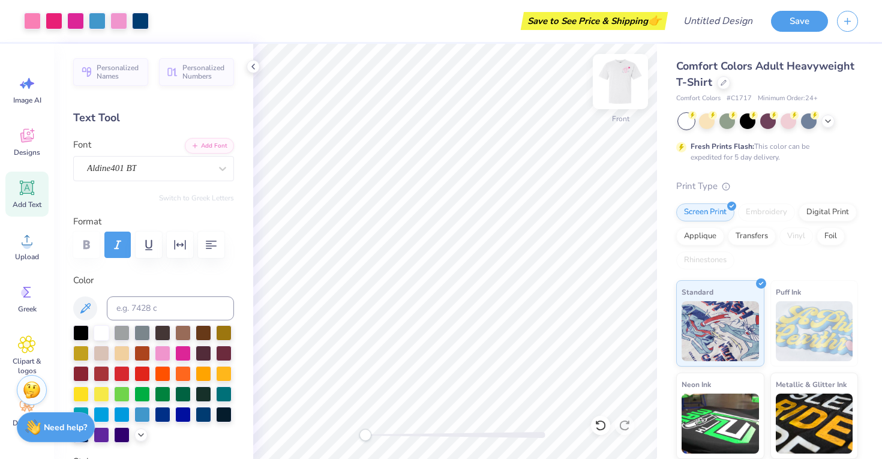
click at [624, 85] on img at bounding box center [620, 82] width 48 height 48
click at [623, 76] on img at bounding box center [620, 82] width 48 height 48
click at [29, 292] on icon at bounding box center [27, 292] width 18 height 18
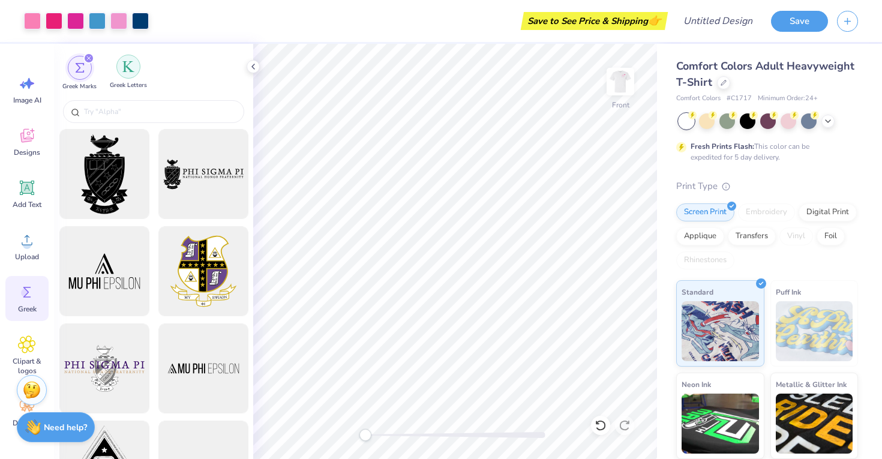
click at [124, 72] on img "filter for Greek Letters" at bounding box center [128, 67] width 12 height 12
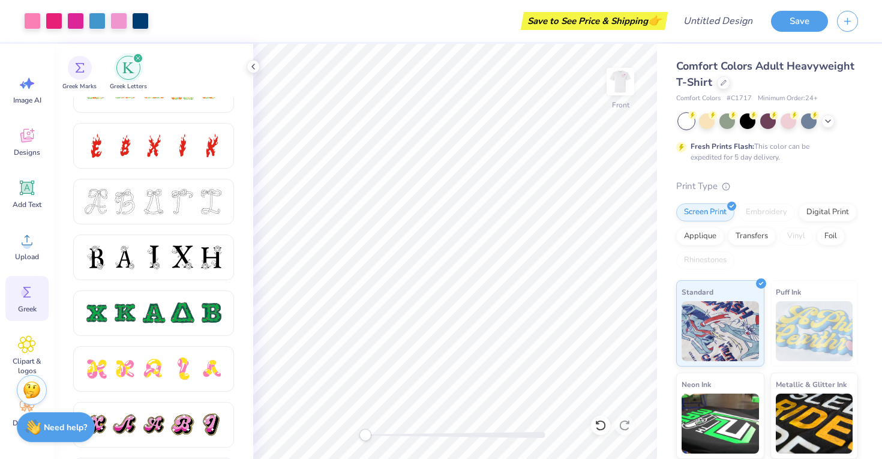
scroll to position [455, 0]
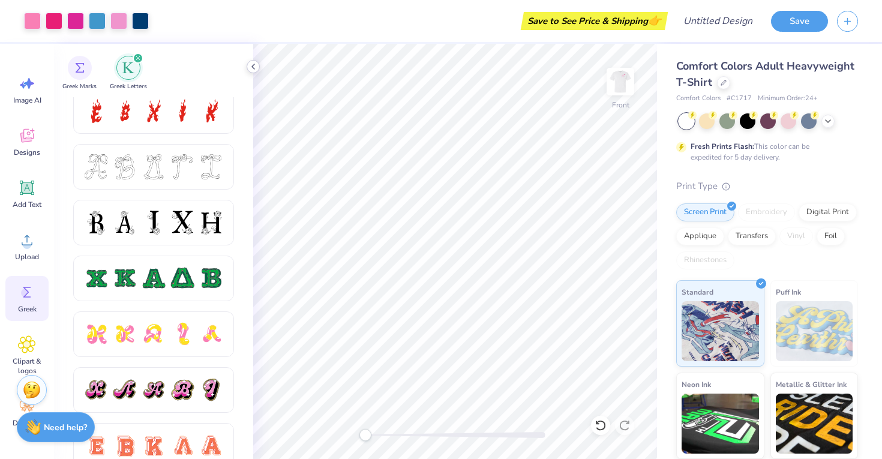
click at [254, 64] on polyline at bounding box center [253, 66] width 2 height 5
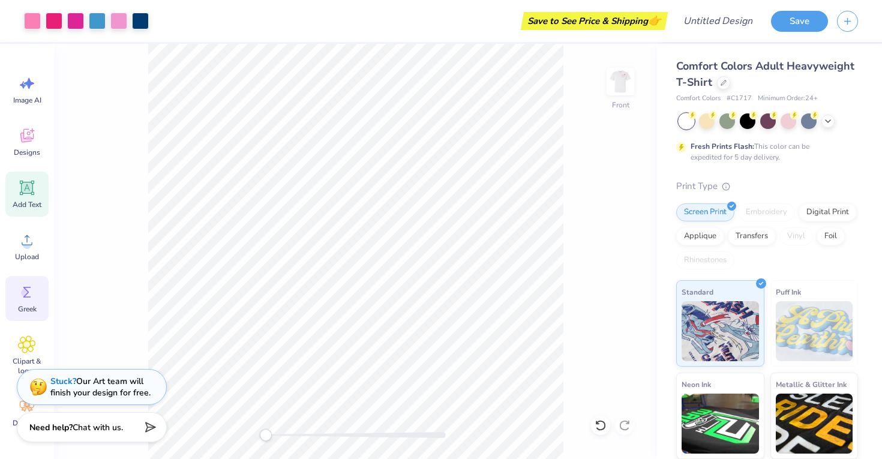
click at [25, 184] on icon at bounding box center [27, 187] width 11 height 11
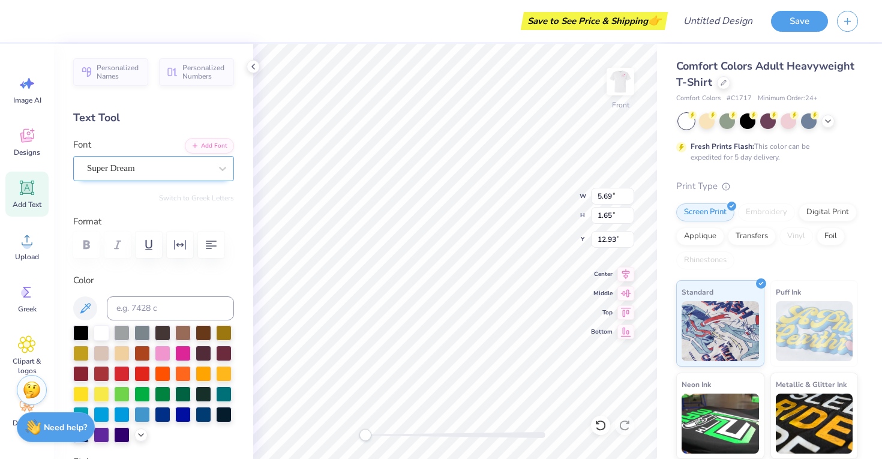
click at [177, 168] on div "Super Dream" at bounding box center [149, 168] width 126 height 19
click at [128, 159] on div "Super Dream" at bounding box center [149, 168] width 126 height 19
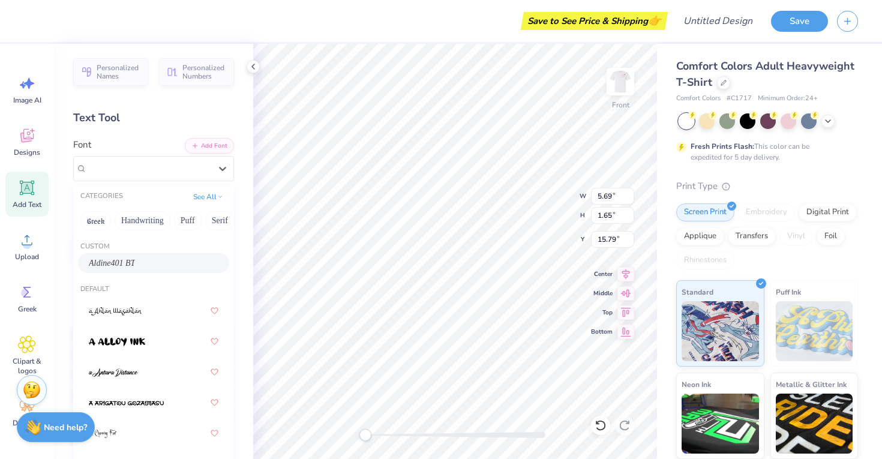
click at [133, 260] on span "Aldine401 BT" at bounding box center [112, 263] width 46 height 13
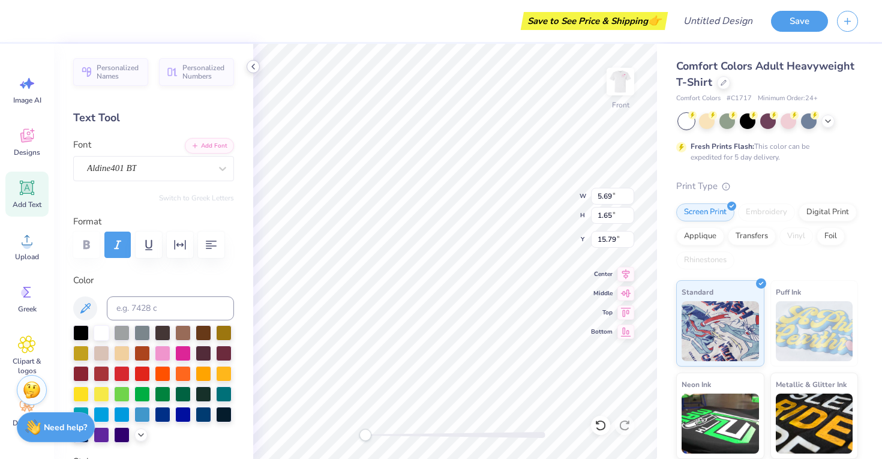
click at [256, 68] on icon at bounding box center [253, 67] width 10 height 10
